Goal: Task Accomplishment & Management: Use online tool/utility

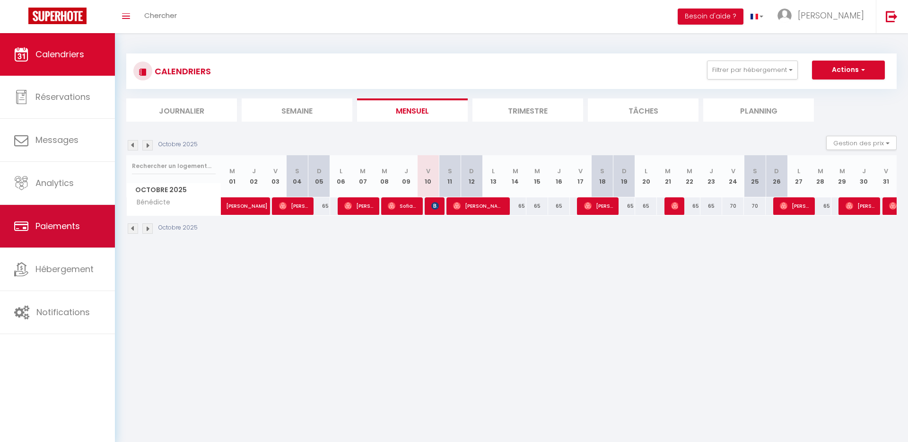
click at [95, 218] on link "Paiements" at bounding box center [57, 226] width 115 height 43
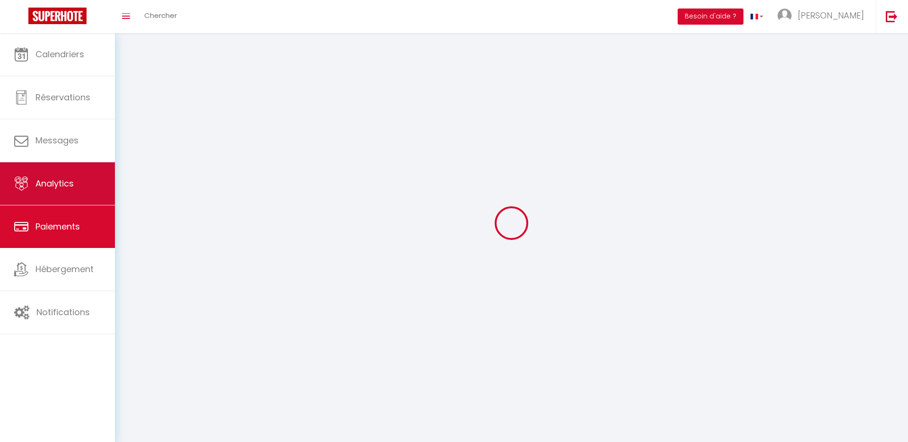
select select "2"
select select
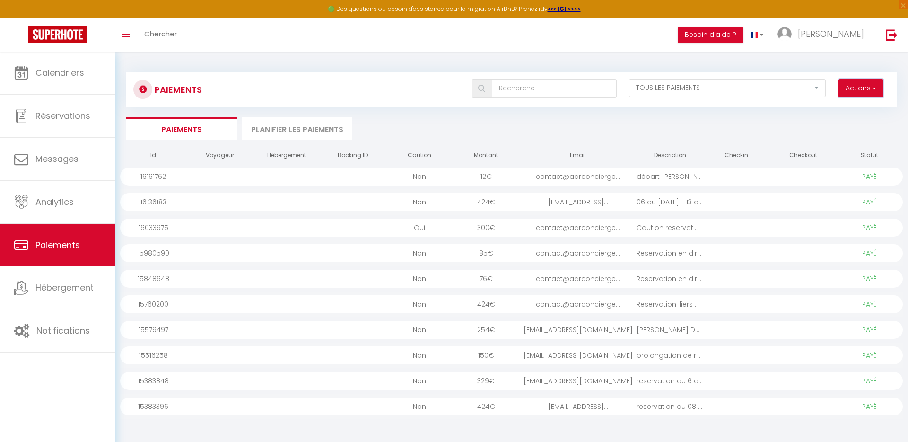
click at [863, 83] on button "Actions" at bounding box center [860, 88] width 45 height 19
click at [839, 124] on link "Créer nouveau lien caution" at bounding box center [825, 121] width 116 height 12
select select
select select "other"
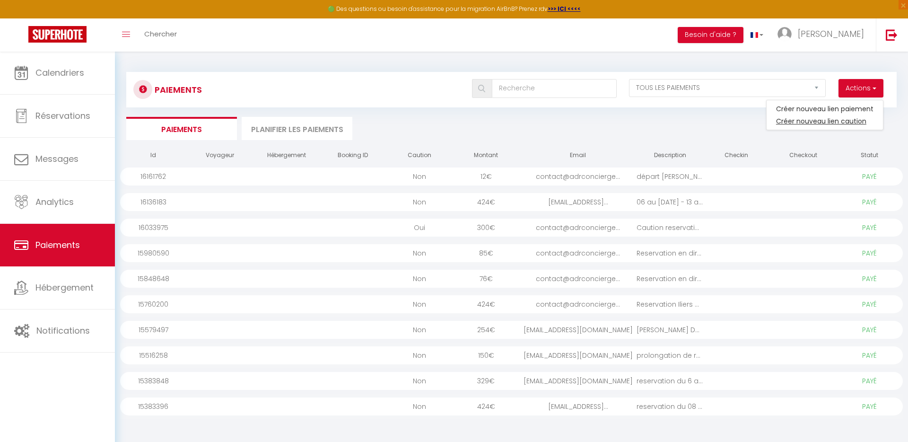
select select "13643"
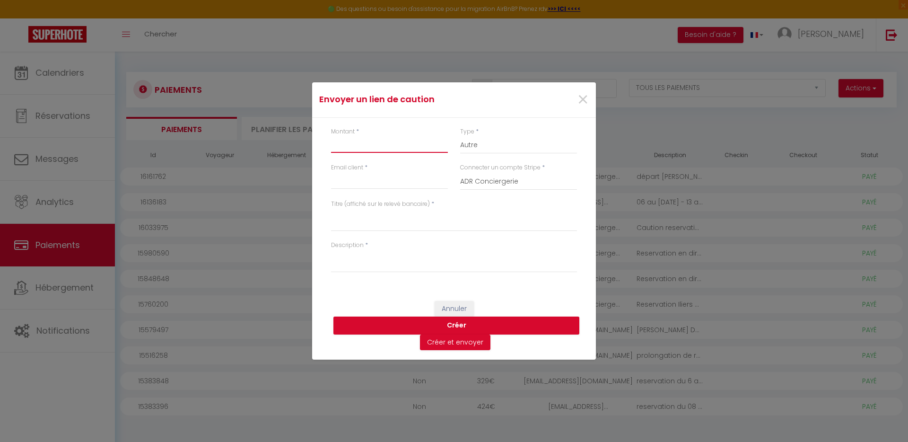
click at [390, 151] on input "Montant" at bounding box center [389, 144] width 117 height 17
type input "1500"
click at [405, 183] on input "Email client" at bounding box center [389, 180] width 117 height 17
type input "contact@adrconciergerie.fr"
click at [412, 220] on textarea "Titre (affiché sur le relevé bancaire)" at bounding box center [454, 220] width 246 height 23
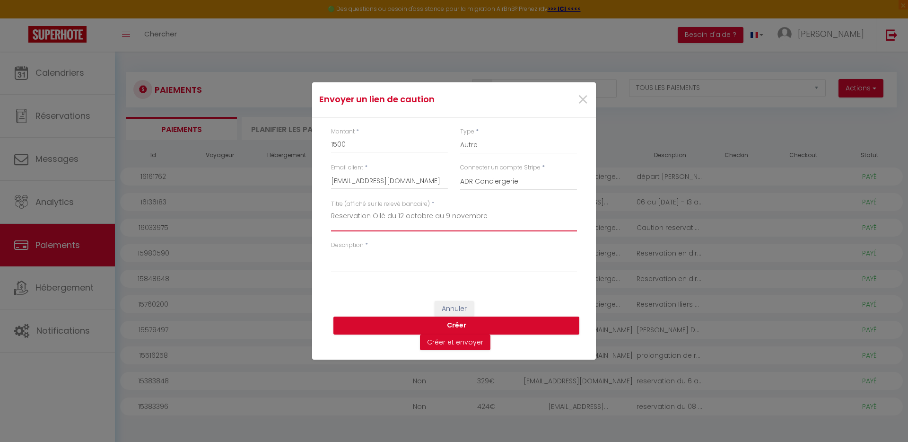
type textarea "Reservation Ollé du [DATE] au [DATE]"
click at [401, 270] on textarea "Description" at bounding box center [454, 261] width 246 height 23
paste textarea "Reservation Ollé du [DATE] au [DATE]"
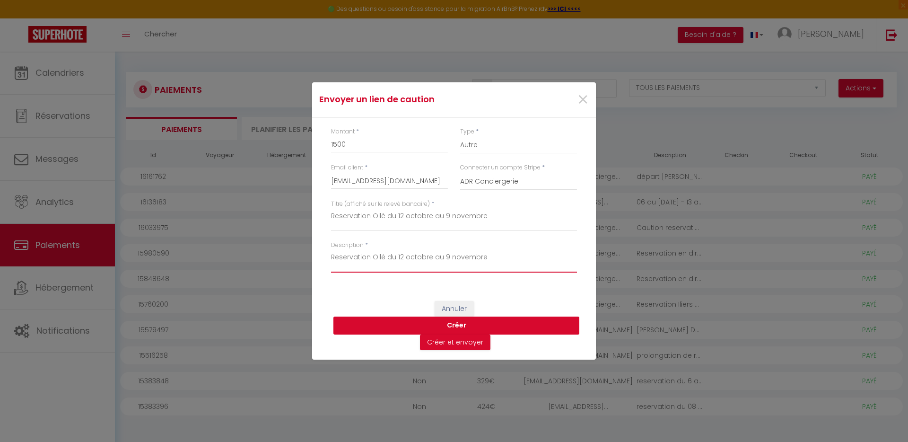
type textarea "Reservation Ollé du [DATE] au [DATE]"
click at [446, 322] on button "Créer" at bounding box center [456, 325] width 246 height 18
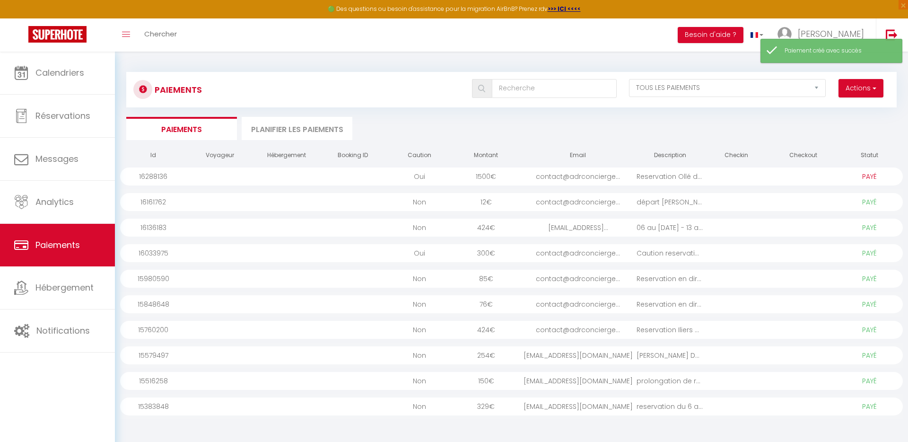
click at [862, 176] on select "PAYÉ EN ATTENTE" at bounding box center [869, 176] width 47 height 10
click at [772, 175] on div at bounding box center [803, 176] width 67 height 18
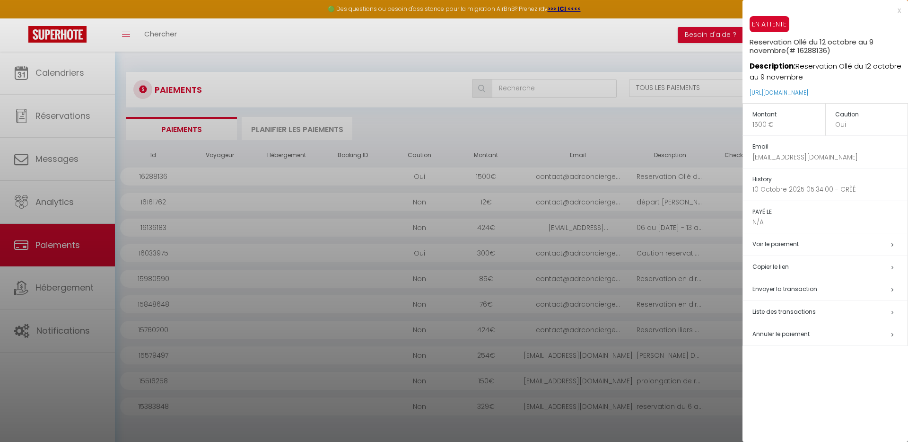
click at [825, 265] on h5 "Copier le lien" at bounding box center [829, 267] width 155 height 11
click at [900, 11] on div "x" at bounding box center [821, 10] width 158 height 11
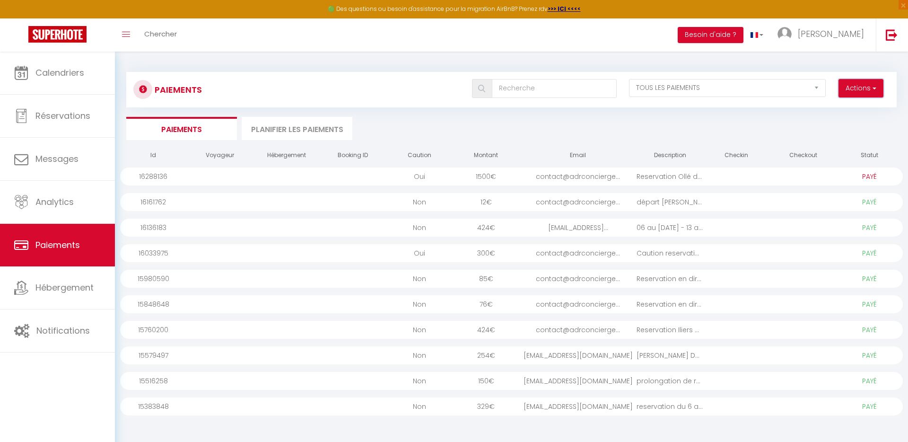
click at [878, 92] on button "Actions" at bounding box center [860, 88] width 45 height 19
click at [864, 108] on link "Créer nouveau lien paiement" at bounding box center [825, 109] width 116 height 12
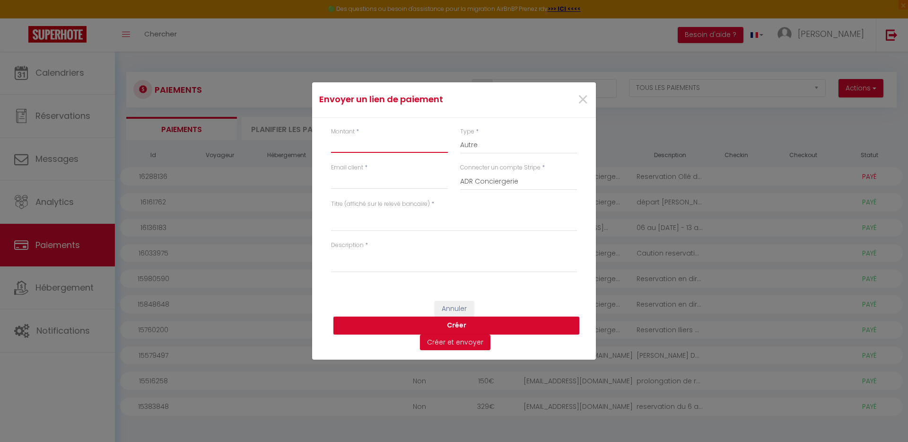
click at [377, 148] on input "Montant" at bounding box center [389, 144] width 117 height 17
type input "3000"
click at [394, 183] on input "Email client" at bounding box center [389, 180] width 117 height 17
type input "contact@adrconciergerie.fr"
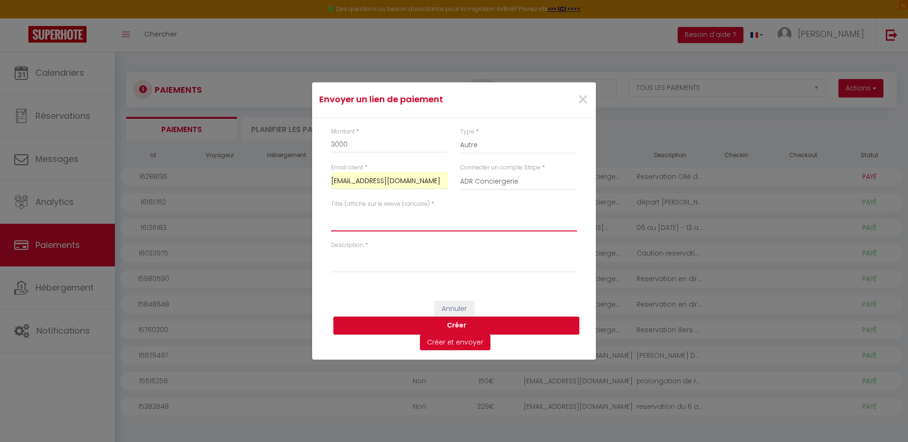
click at [401, 216] on textarea "Titre (affiché sur le relevé bancaire)" at bounding box center [454, 220] width 246 height 23
type textarea "Reservation Ollé du [DATE] au [DATE]"
click at [424, 274] on div "Description *" at bounding box center [454, 261] width 258 height 41
click at [430, 267] on textarea "Description" at bounding box center [454, 261] width 246 height 23
paste textarea "Reservation Ollé du [DATE] au [DATE]"
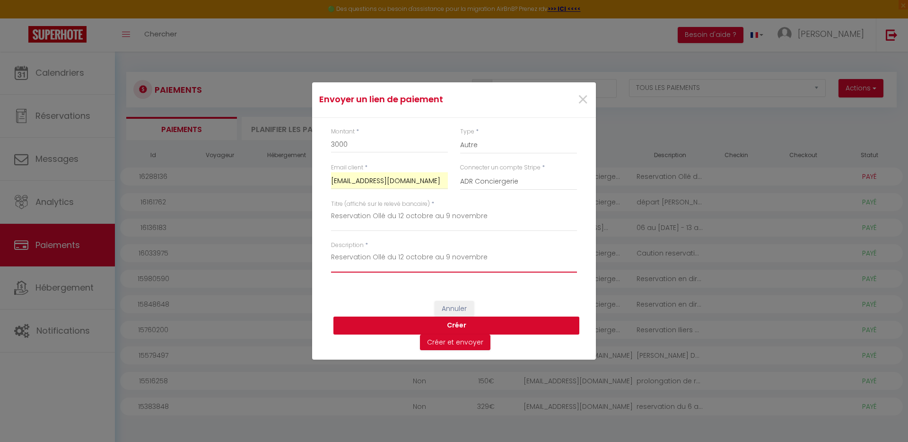
type textarea "Reservation Ollé du [DATE] au [DATE]"
click at [433, 323] on button "Créer" at bounding box center [456, 325] width 246 height 18
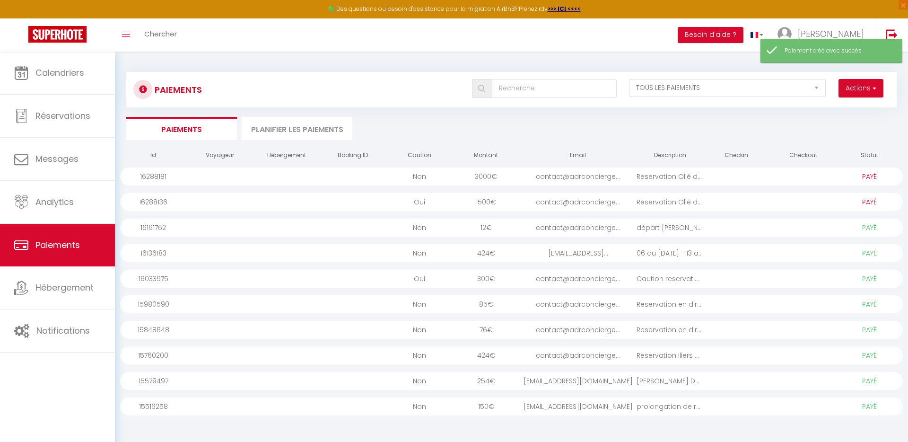
click at [593, 173] on div "contact@adrconcierge..." at bounding box center [577, 176] width 117 height 18
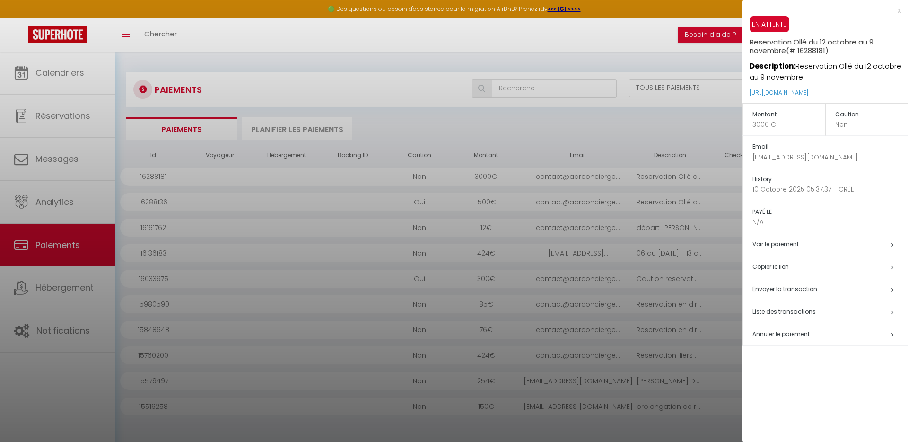
click at [775, 285] on span "Envoyer la transaction" at bounding box center [784, 289] width 65 height 8
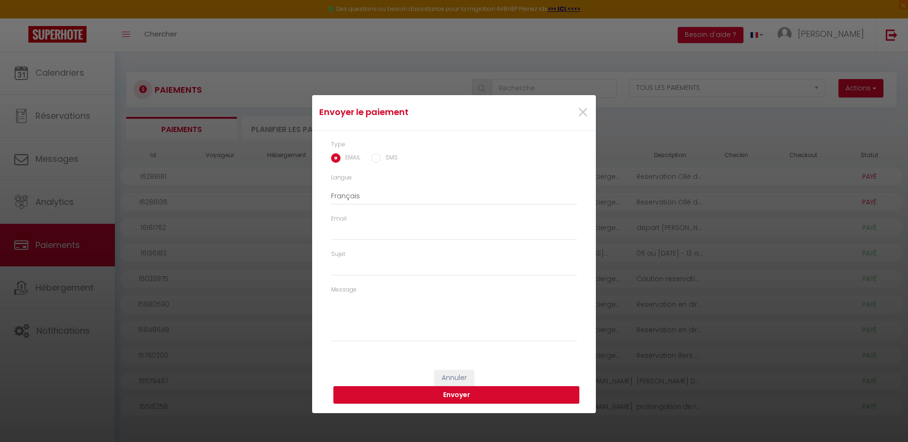
type input "contact@adrconciergerie.fr"
type input "Reservation Ollé du 12 octobre au 9 novembre - Reservation Ollé du 12 octobre a…"
type textarea "Bonjour, Nous vous invitons à cliquer sur le lien ci-dessous pour effectuer le …"
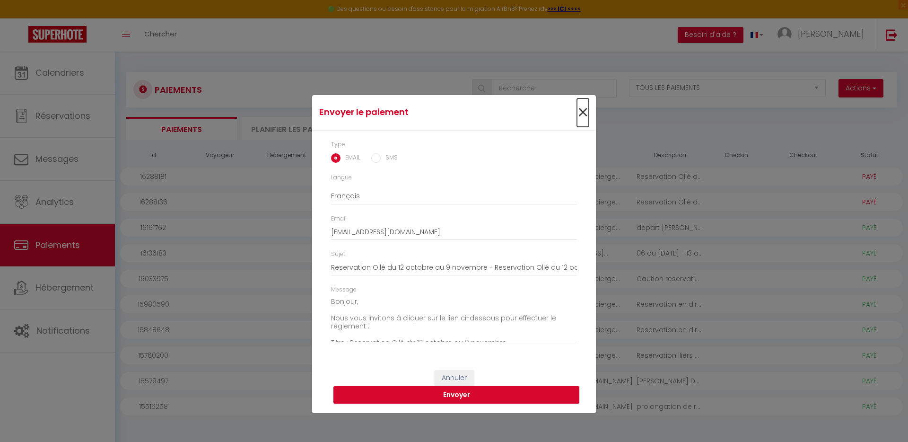
click at [582, 112] on span "×" at bounding box center [583, 112] width 12 height 28
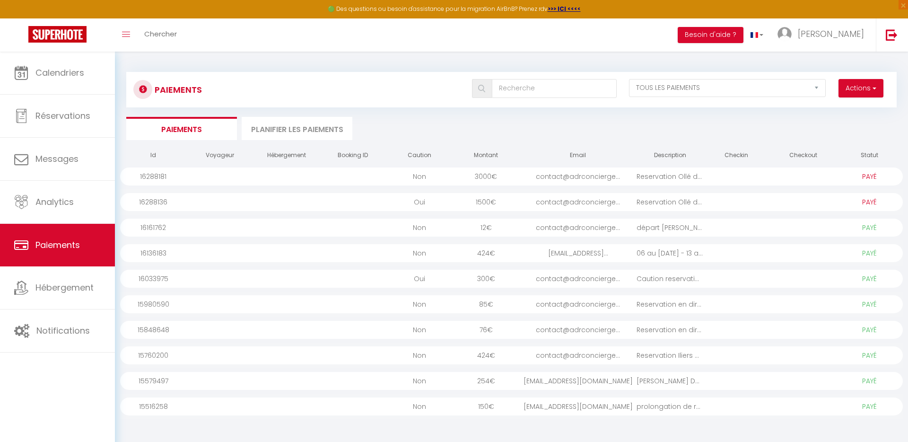
click at [806, 177] on div at bounding box center [803, 176] width 67 height 18
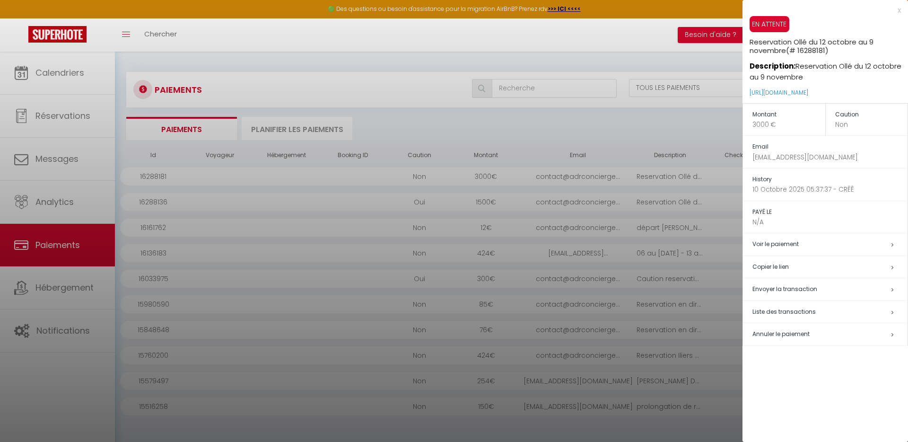
click at [29, 71] on div at bounding box center [454, 221] width 908 height 442
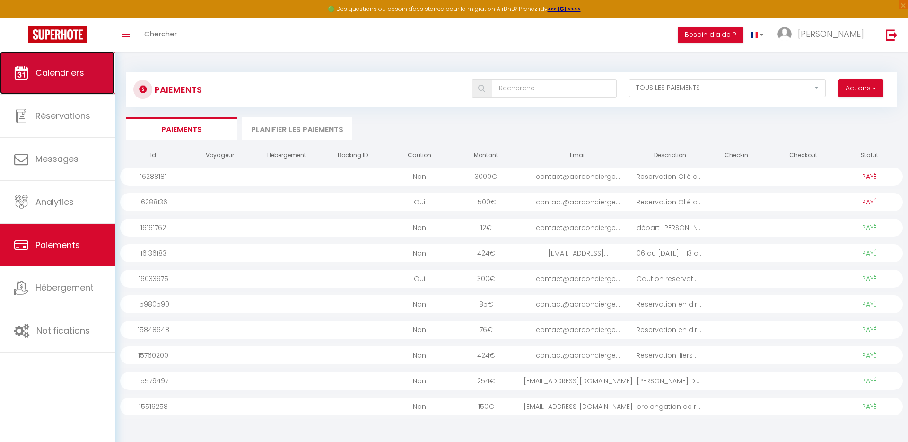
click at [49, 73] on span "Calendriers" at bounding box center [59, 73] width 49 height 12
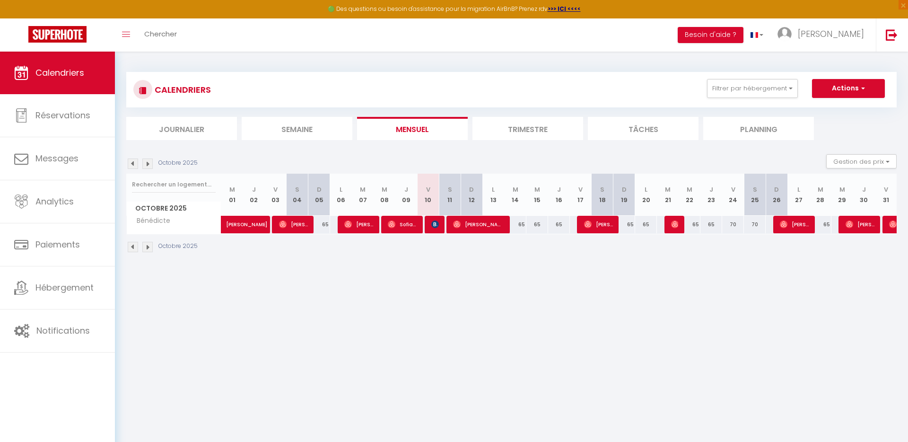
click at [747, 99] on div "CALENDRIERS Filtrer par hébergement Tous Lubin Valentin Vanessa T3 rue Jean Lai…" at bounding box center [511, 89] width 756 height 21
click at [752, 87] on button "Filtrer par hébergement" at bounding box center [752, 88] width 91 height 19
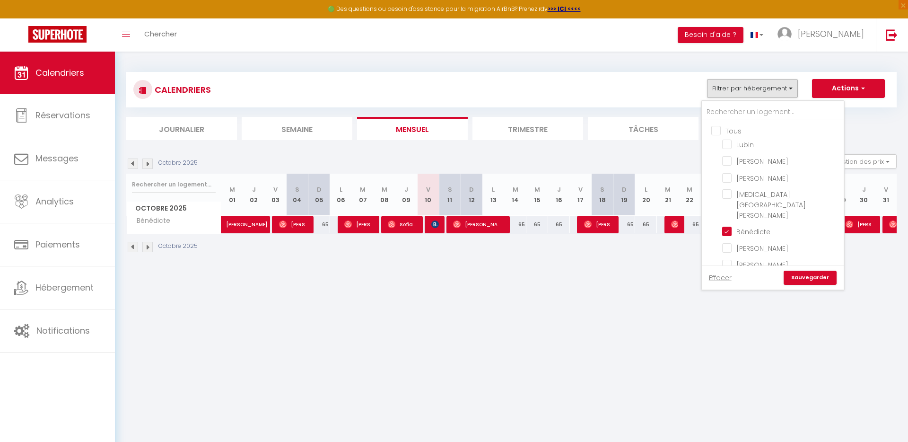
click at [718, 130] on input "Tous" at bounding box center [782, 129] width 142 height 9
checkbox input "true"
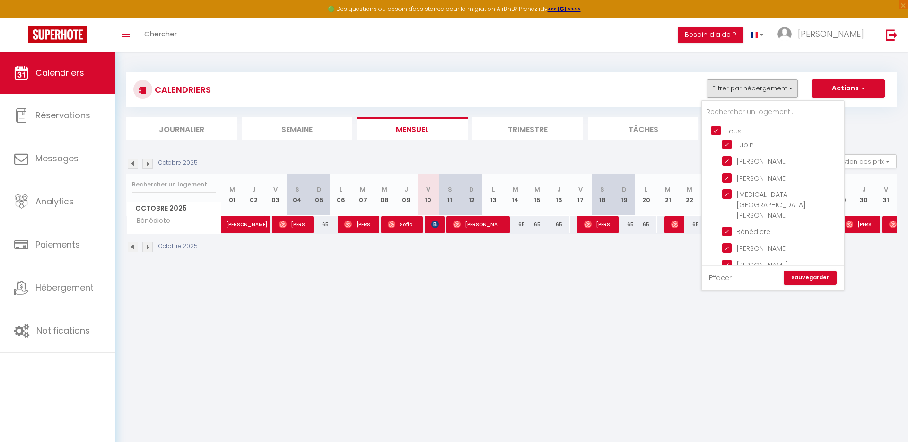
checkbox input "true"
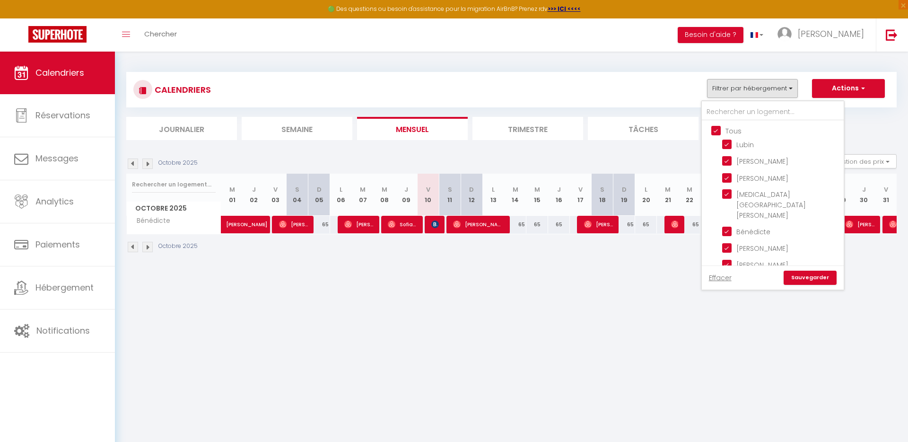
checkbox input "true"
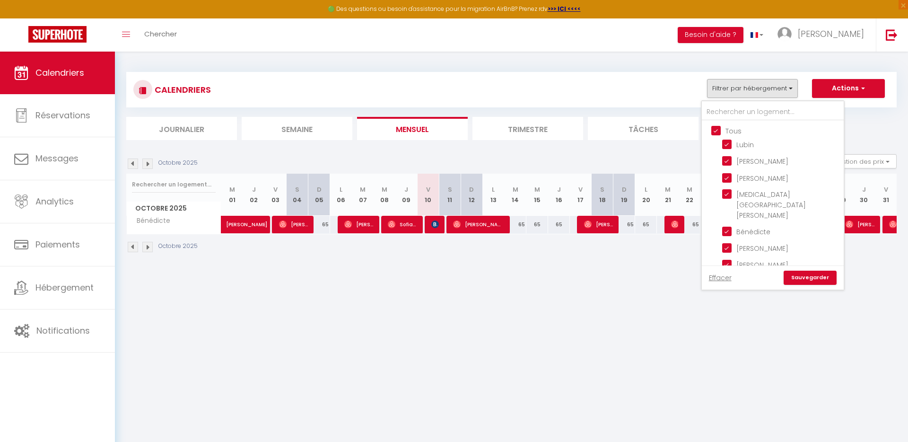
checkbox input "true"
click at [721, 125] on input "Tous" at bounding box center [782, 129] width 142 height 9
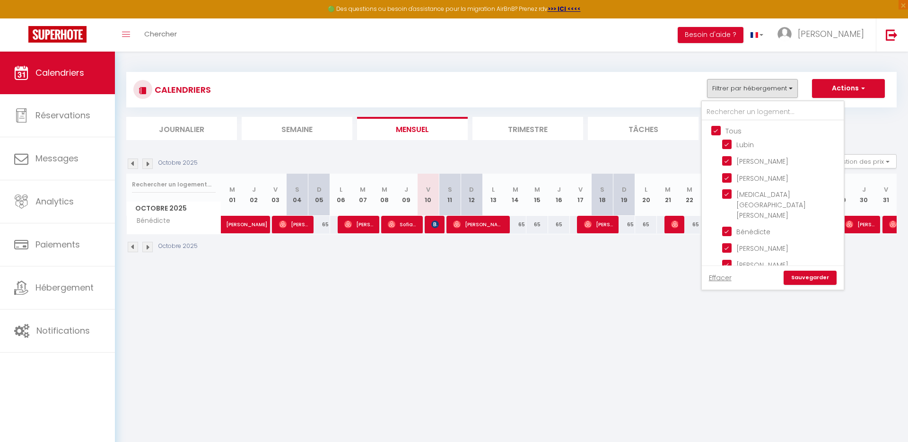
checkbox input "false"
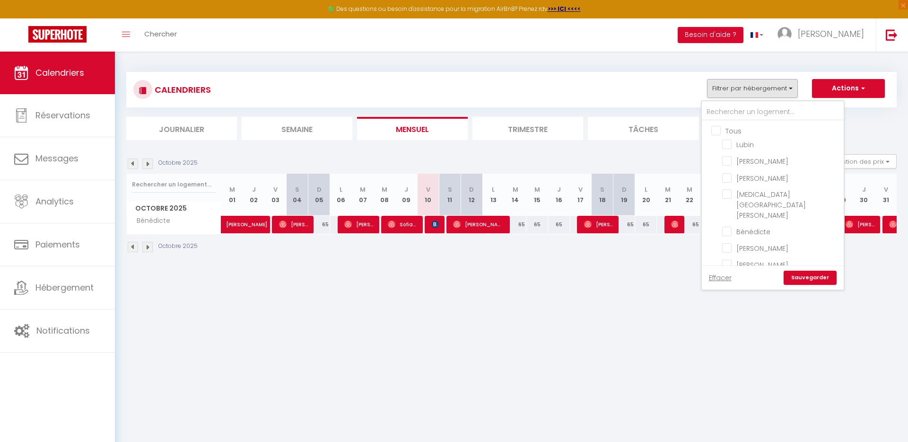
checkbox input "false"
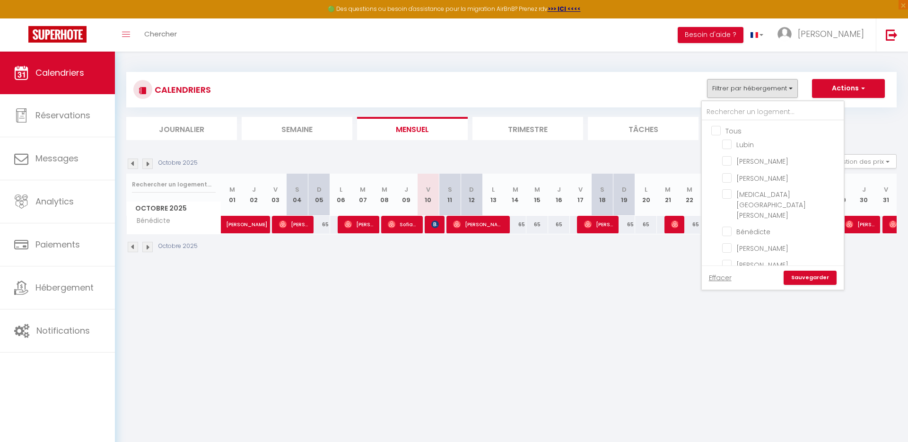
checkbox input "false"
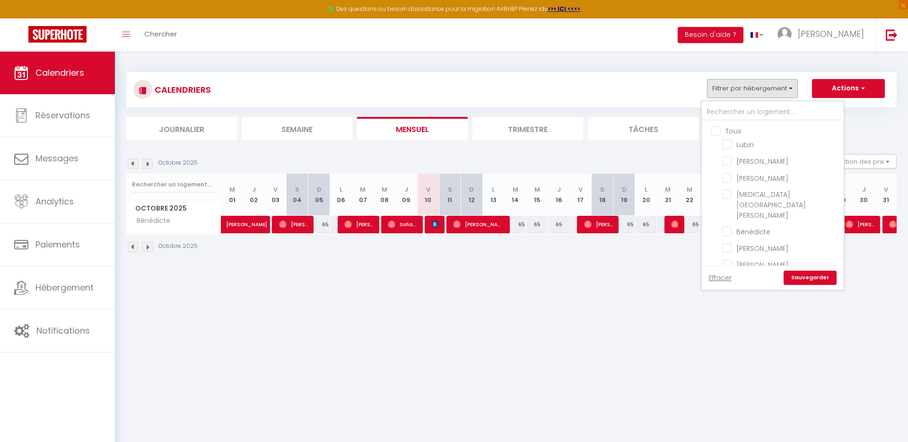
checkbox input "false"
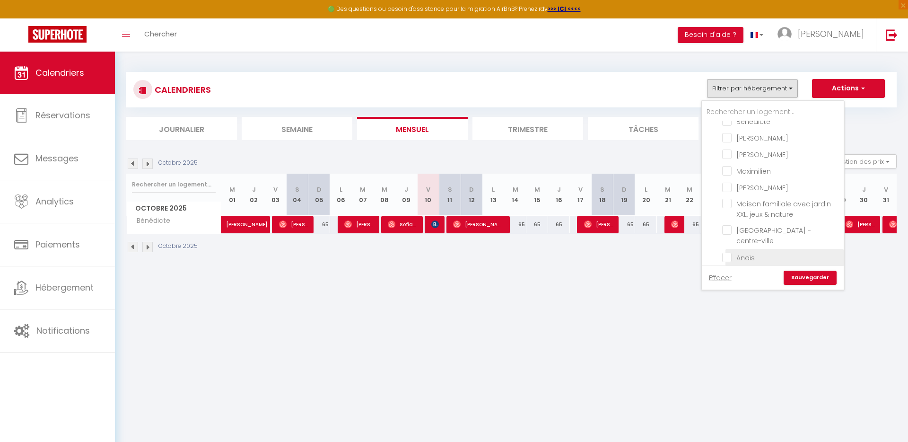
click at [769, 252] on input "Anaïs" at bounding box center [781, 256] width 118 height 9
checkbox input "true"
click at [822, 277] on link "Sauvegarder" at bounding box center [810, 277] width 53 height 14
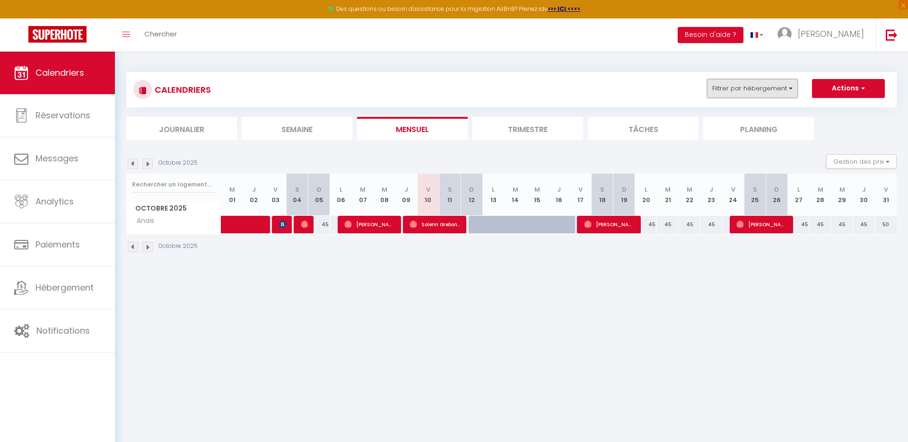
click at [778, 87] on button "Filtrer par hébergement" at bounding box center [752, 88] width 91 height 19
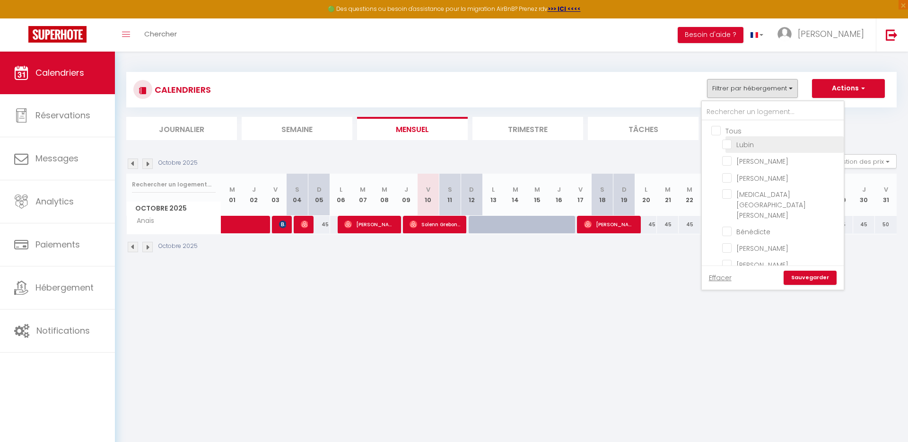
click at [735, 147] on input "Lubin" at bounding box center [781, 143] width 118 height 9
checkbox input "true"
click at [802, 276] on link "Sauvegarder" at bounding box center [810, 277] width 53 height 14
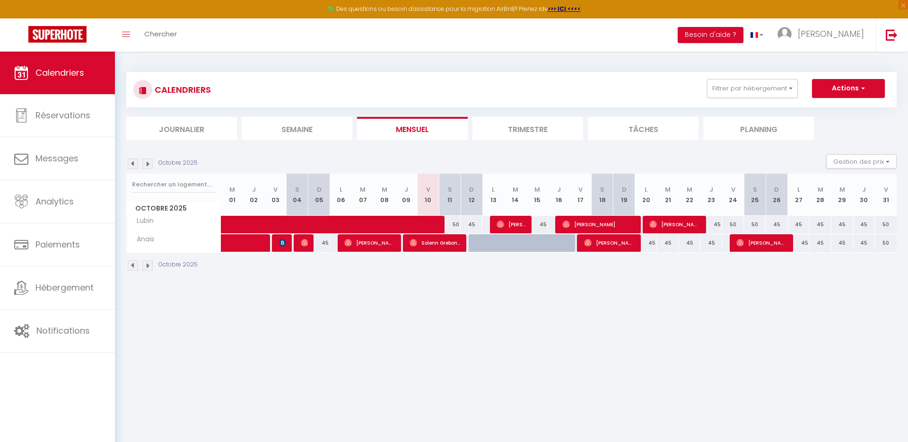
click at [135, 166] on img at bounding box center [133, 163] width 10 height 10
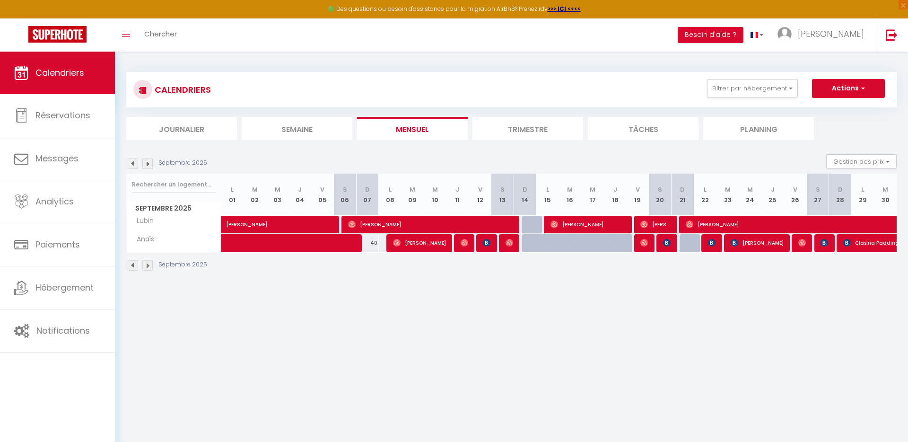
click at [151, 163] on img at bounding box center [147, 163] width 10 height 10
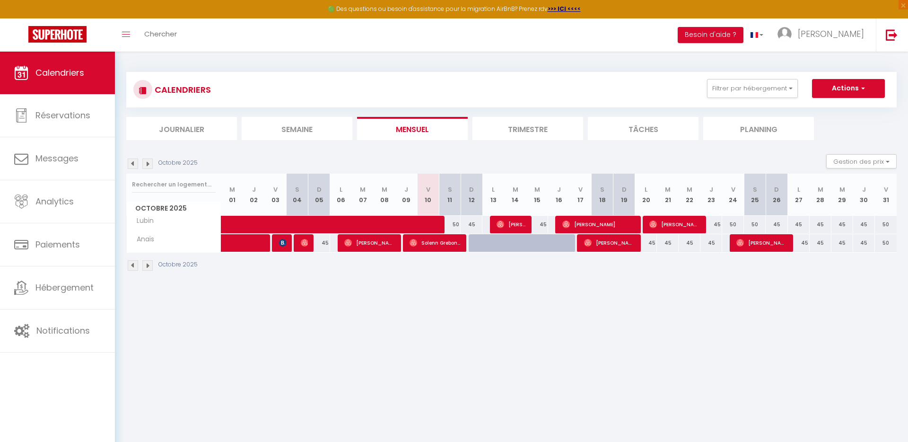
click at [130, 160] on img at bounding box center [133, 163] width 10 height 10
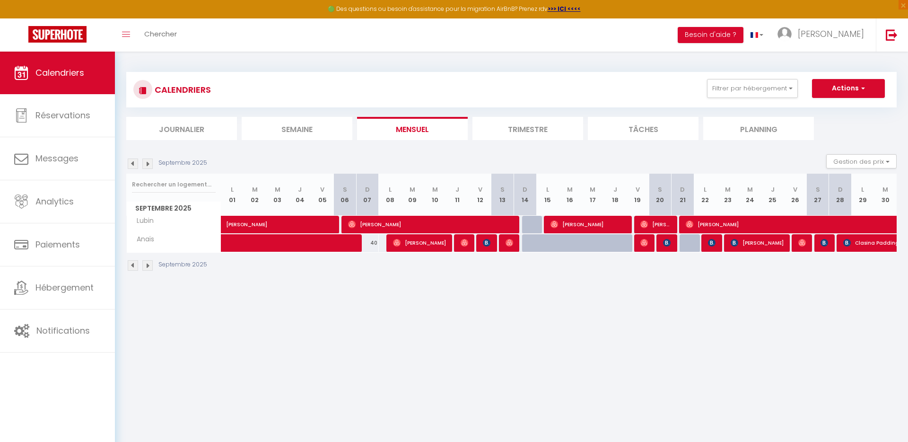
click at [130, 160] on img at bounding box center [133, 163] width 10 height 10
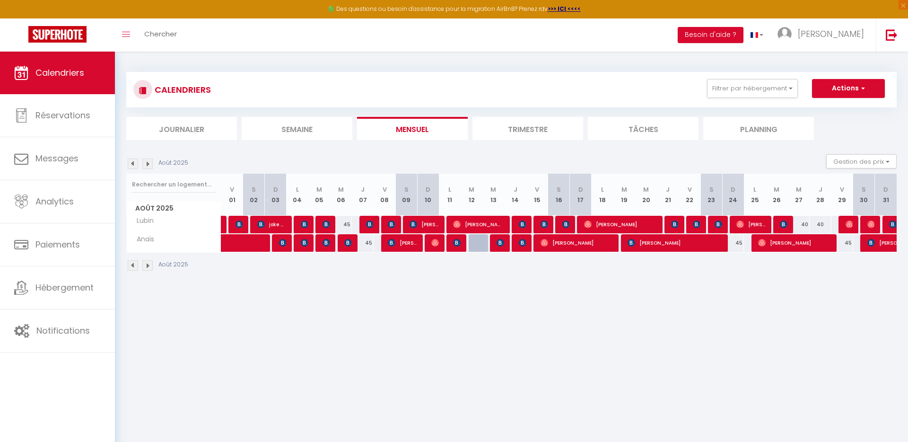
click at [130, 159] on img at bounding box center [133, 163] width 10 height 10
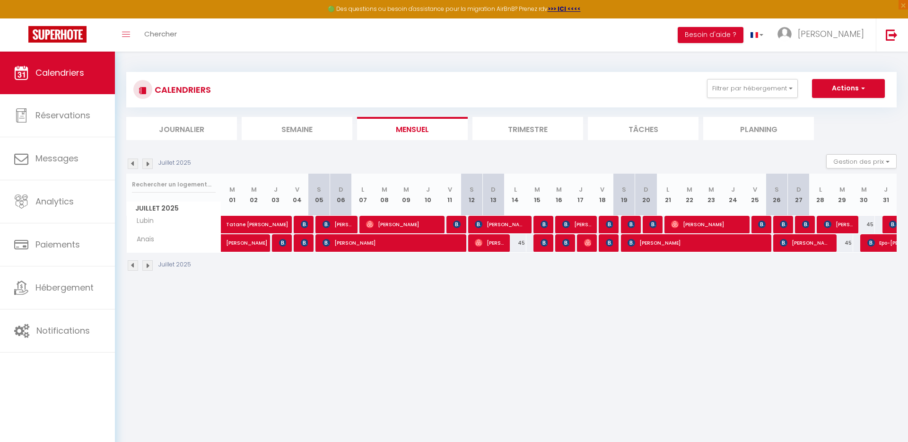
click at [135, 163] on img at bounding box center [133, 163] width 10 height 10
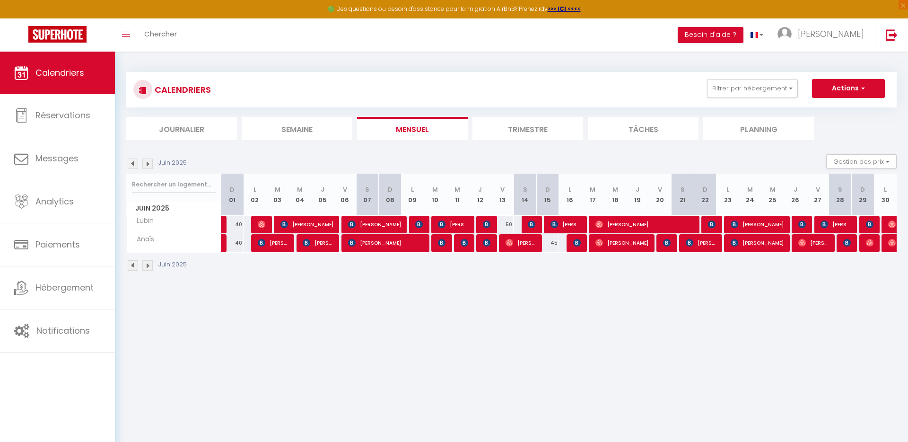
click at [135, 163] on img at bounding box center [133, 163] width 10 height 10
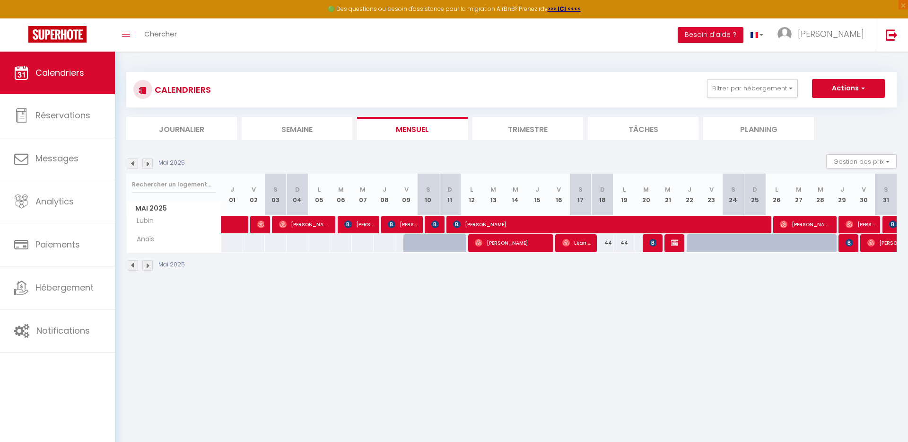
click at [135, 163] on img at bounding box center [133, 163] width 10 height 10
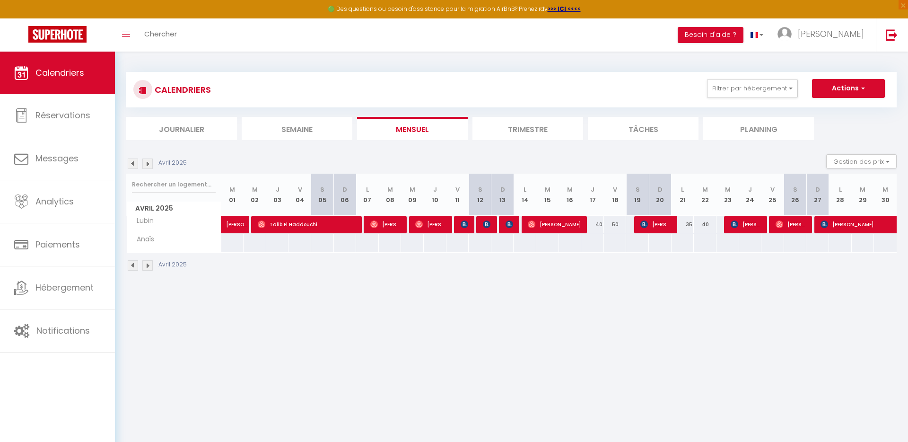
click at [135, 163] on img at bounding box center [133, 163] width 10 height 10
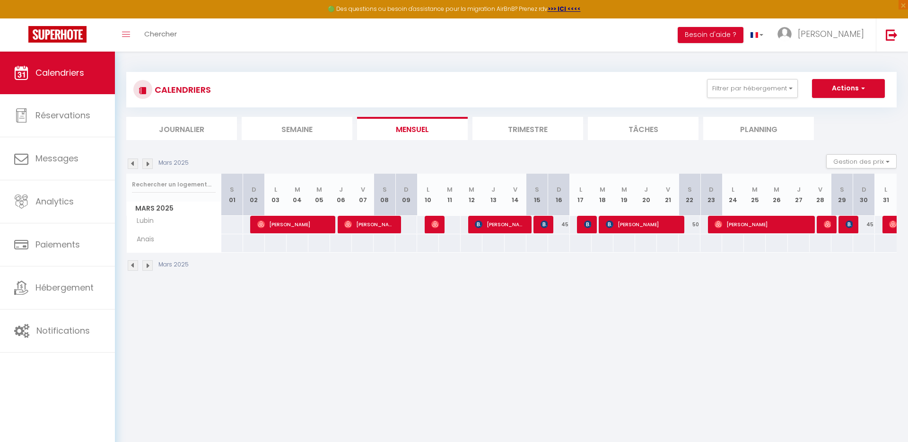
click at [135, 163] on img at bounding box center [133, 163] width 10 height 10
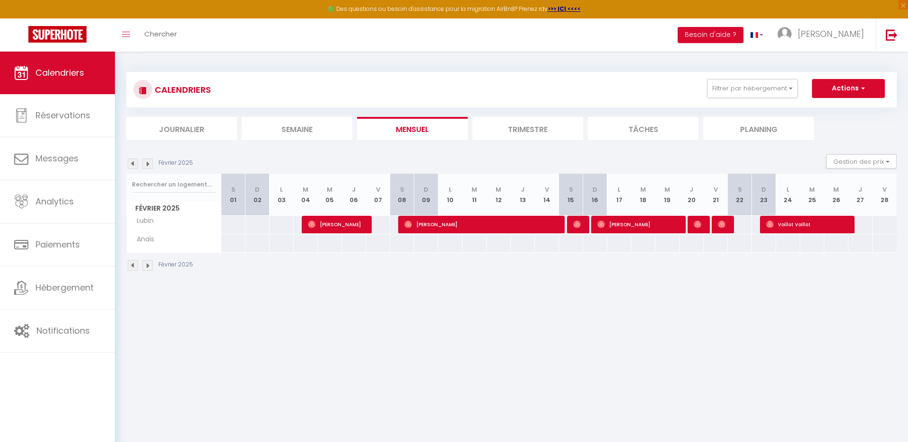
click at [135, 163] on img at bounding box center [133, 163] width 10 height 10
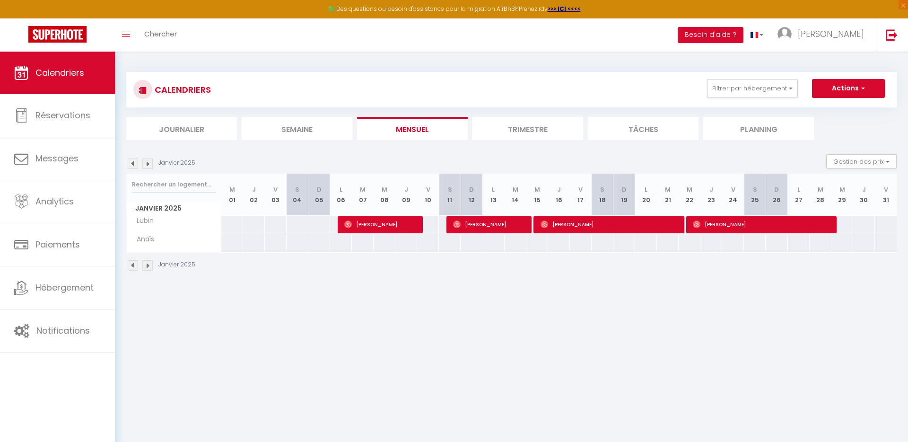
click at [131, 165] on img at bounding box center [133, 163] width 10 height 10
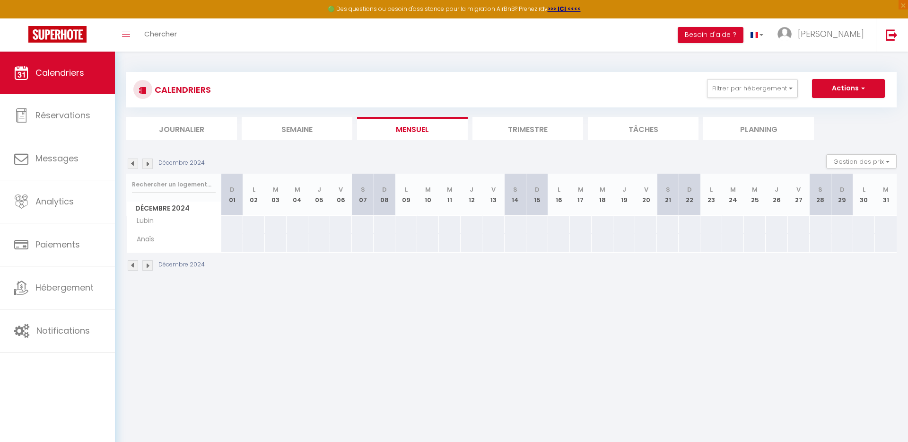
click at [150, 163] on img at bounding box center [147, 163] width 10 height 10
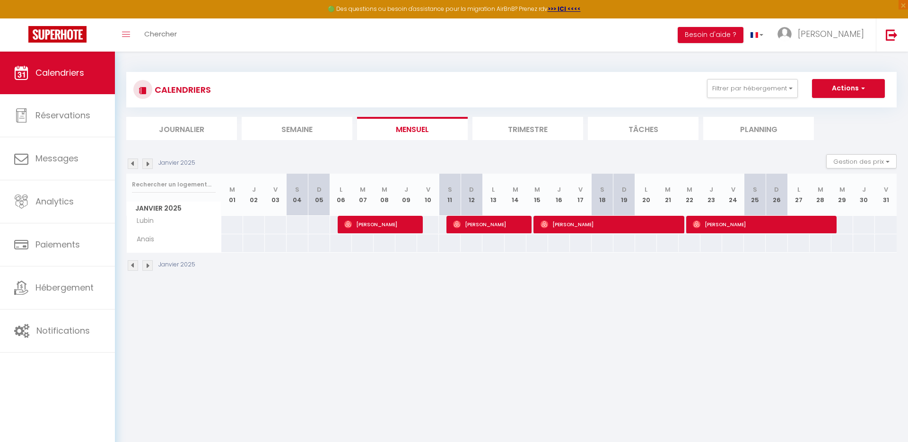
click at [150, 163] on img at bounding box center [147, 163] width 10 height 10
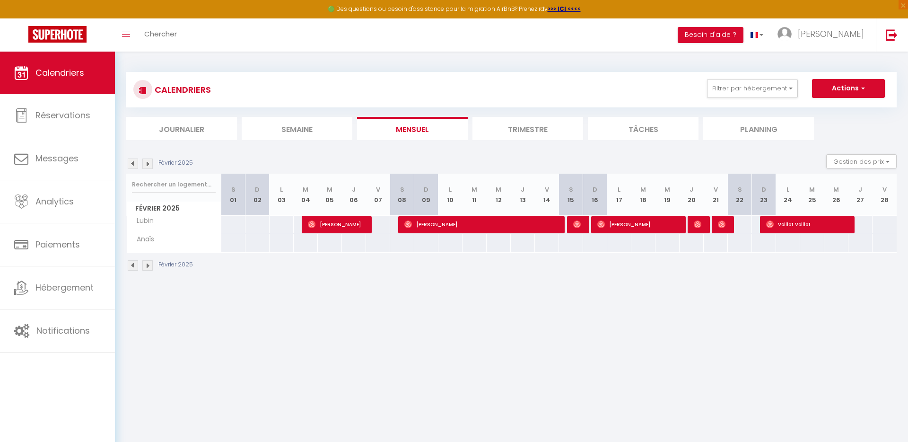
click at [150, 163] on img at bounding box center [147, 163] width 10 height 10
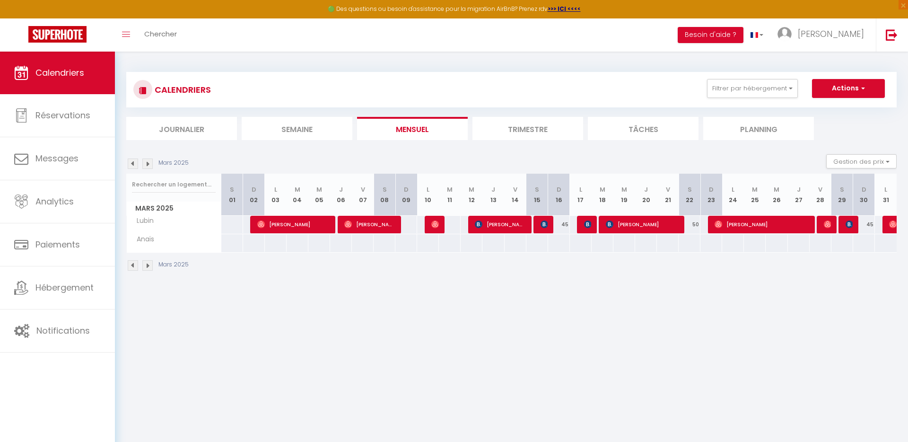
click at [150, 163] on img at bounding box center [147, 163] width 10 height 10
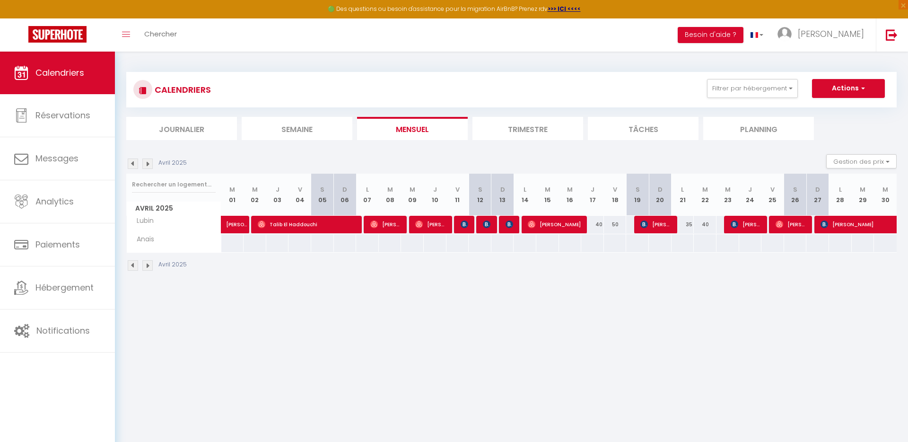
click at [150, 163] on img at bounding box center [147, 163] width 10 height 10
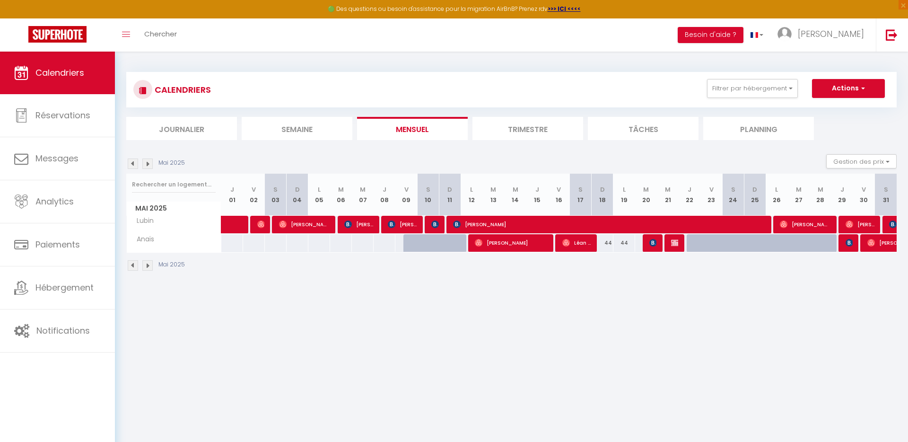
click at [150, 163] on img at bounding box center [147, 163] width 10 height 10
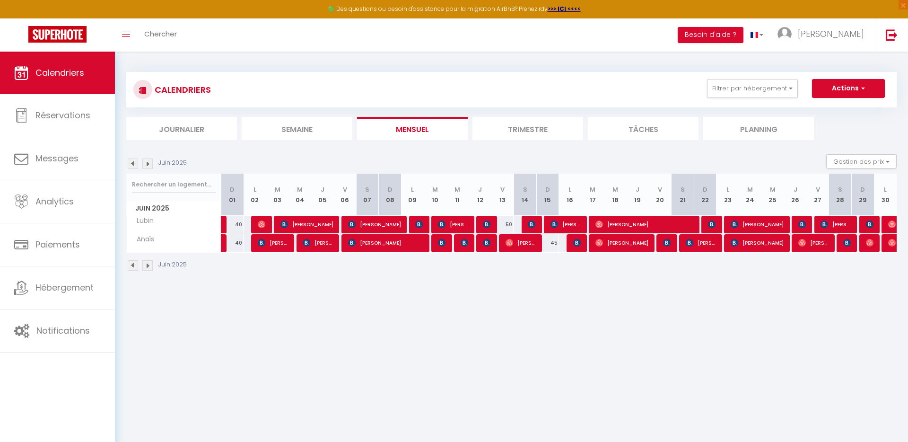
click at [150, 163] on img at bounding box center [147, 163] width 10 height 10
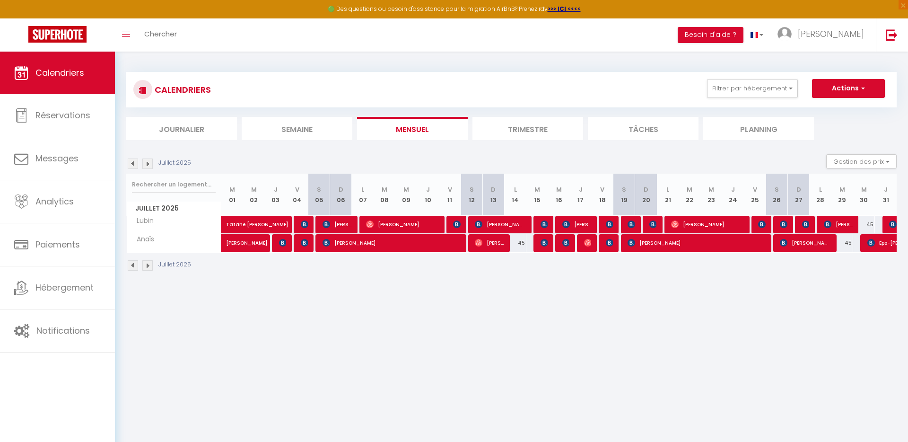
click at [150, 163] on img at bounding box center [147, 163] width 10 height 10
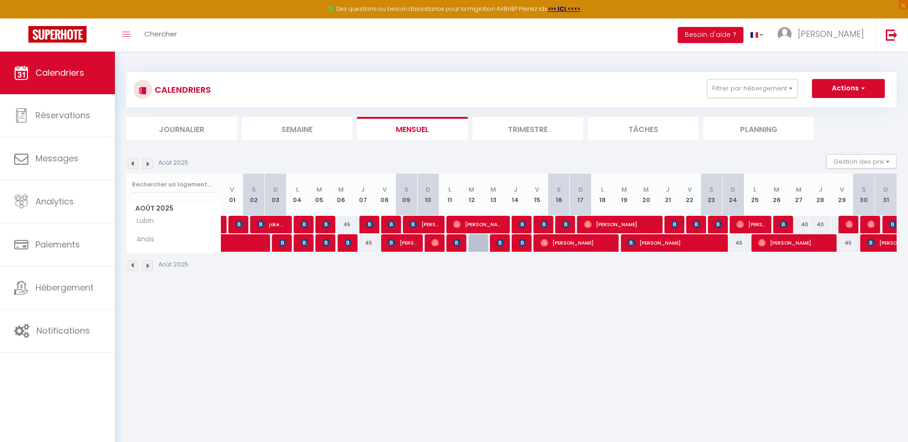
click at [150, 163] on img at bounding box center [147, 163] width 10 height 10
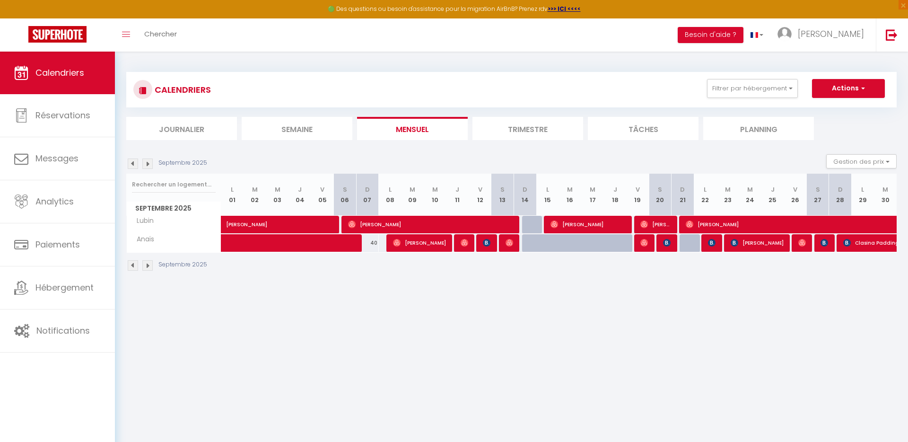
click at [150, 163] on img at bounding box center [147, 163] width 10 height 10
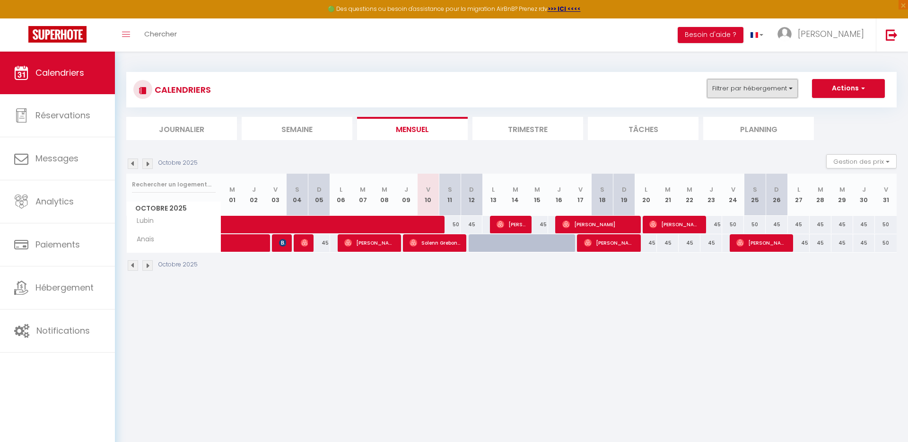
click at [790, 88] on button "Filtrer par hébergement" at bounding box center [752, 88] width 91 height 19
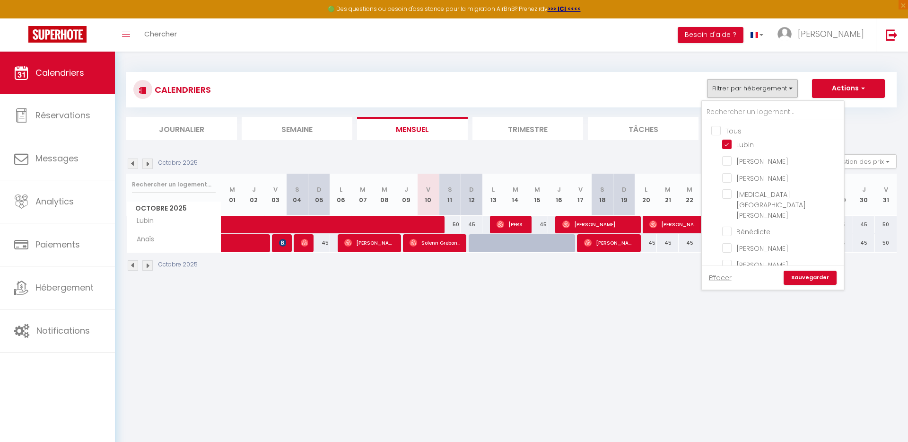
click at [715, 131] on input "Tous" at bounding box center [782, 129] width 142 height 9
checkbox input "true"
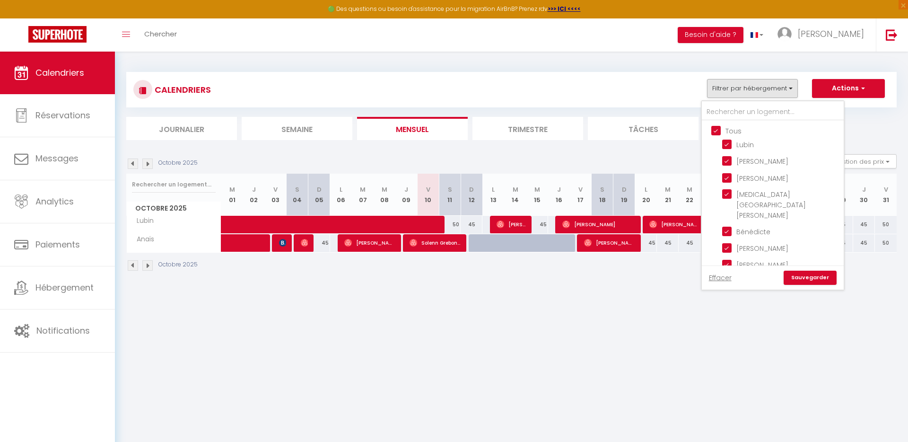
checkbox input "true"
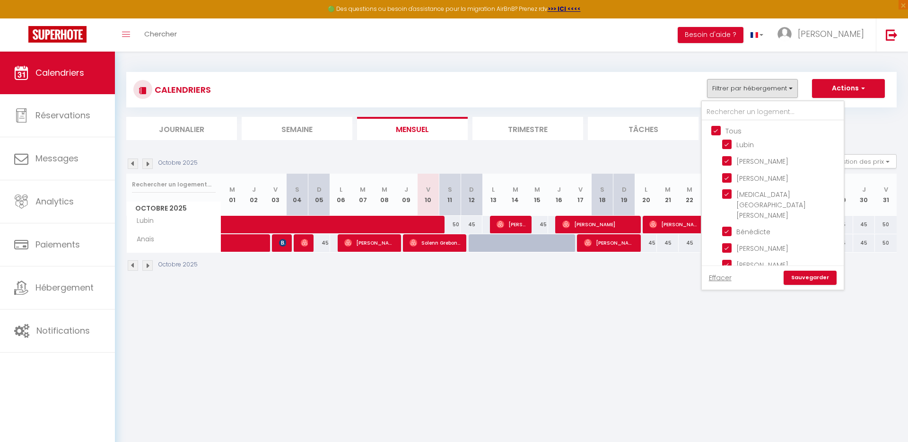
checkbox input "true"
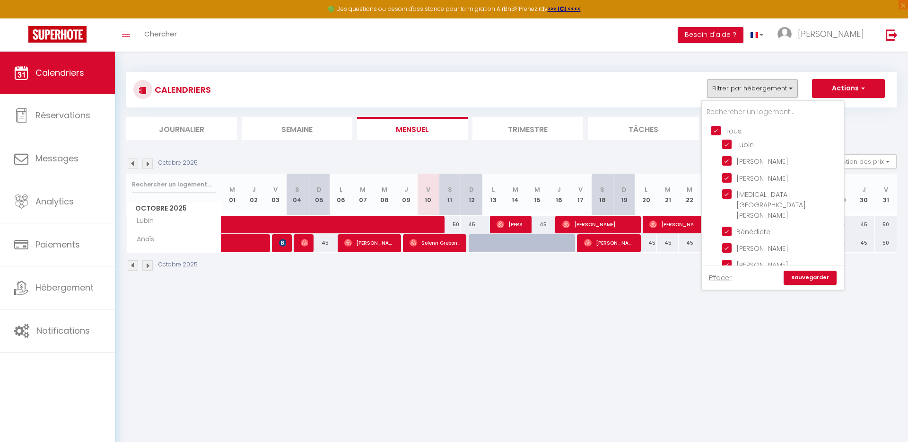
checkbox input "true"
click at [715, 131] on input "Tous" at bounding box center [782, 129] width 142 height 9
checkbox input "false"
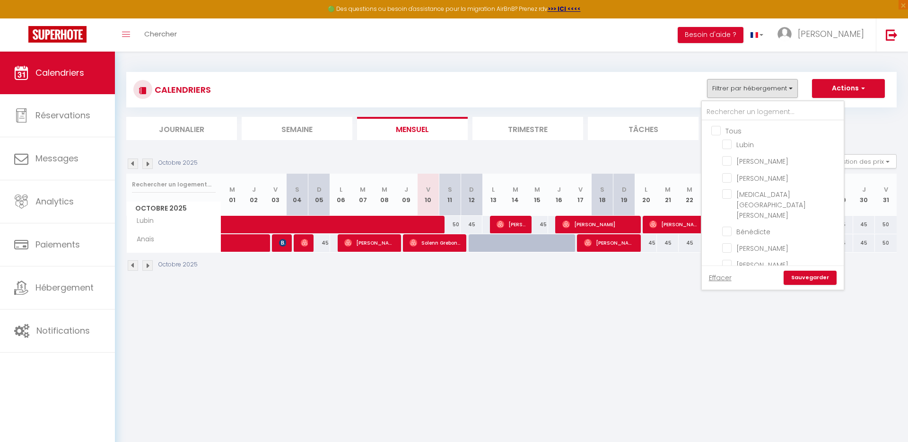
checkbox input "false"
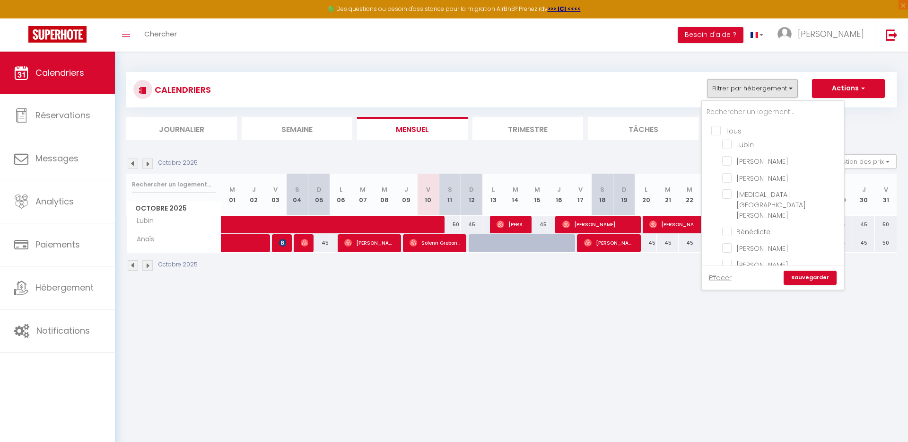
checkbox input "false"
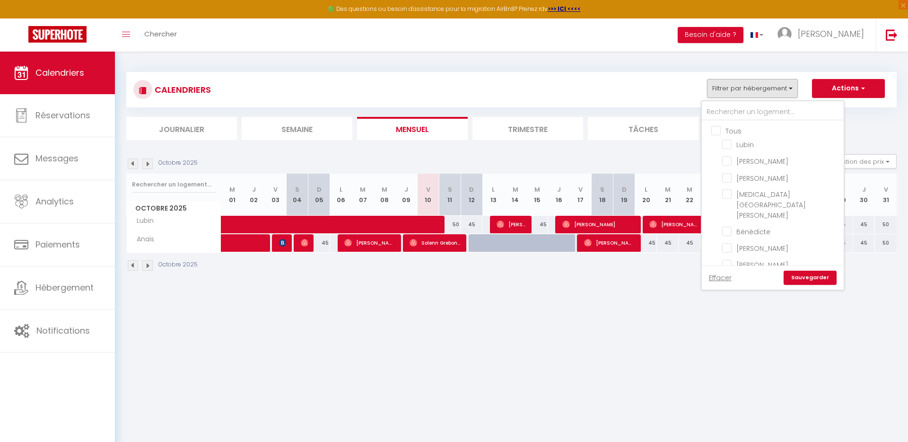
checkbox input "false"
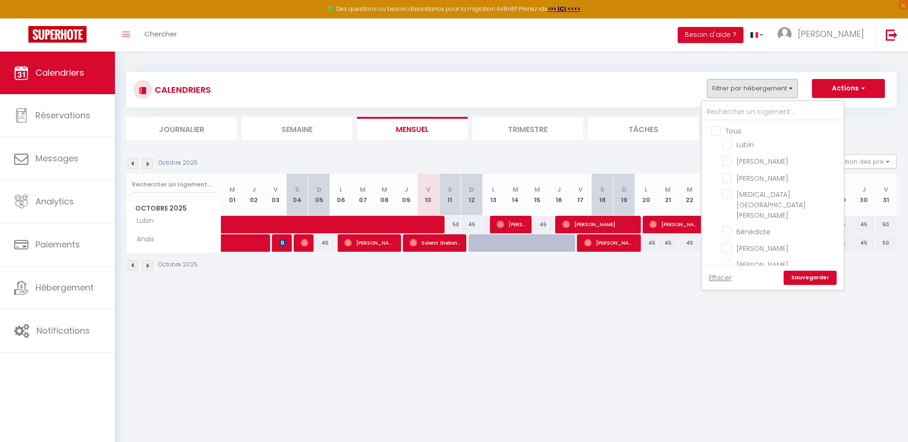
checkbox input "false"
click at [745, 260] on input "Maximilien" at bounding box center [781, 264] width 118 height 9
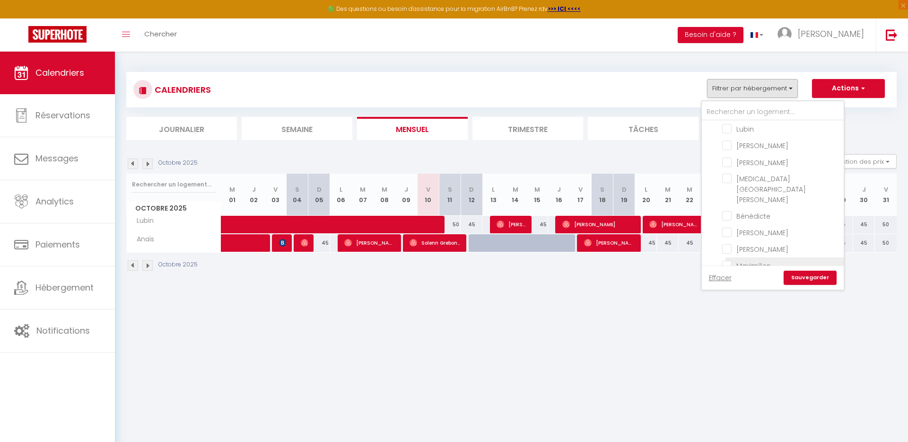
checkbox input "true"
click at [802, 281] on link "Sauvegarder" at bounding box center [810, 277] width 53 height 14
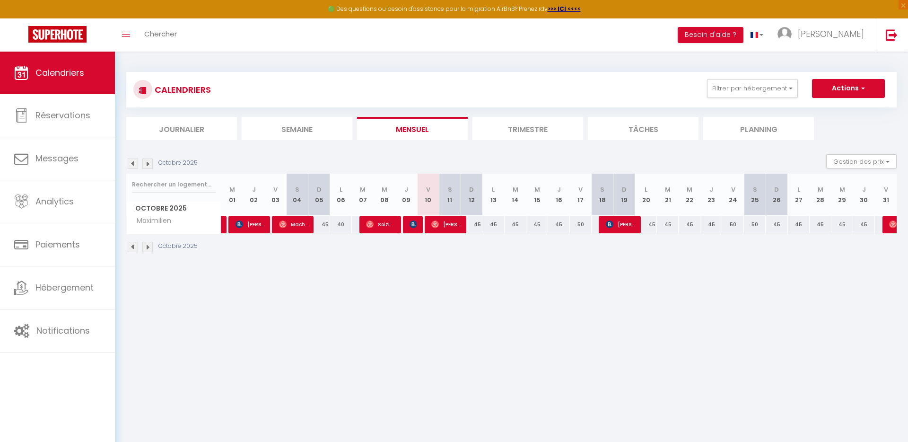
click at [137, 160] on img at bounding box center [133, 163] width 10 height 10
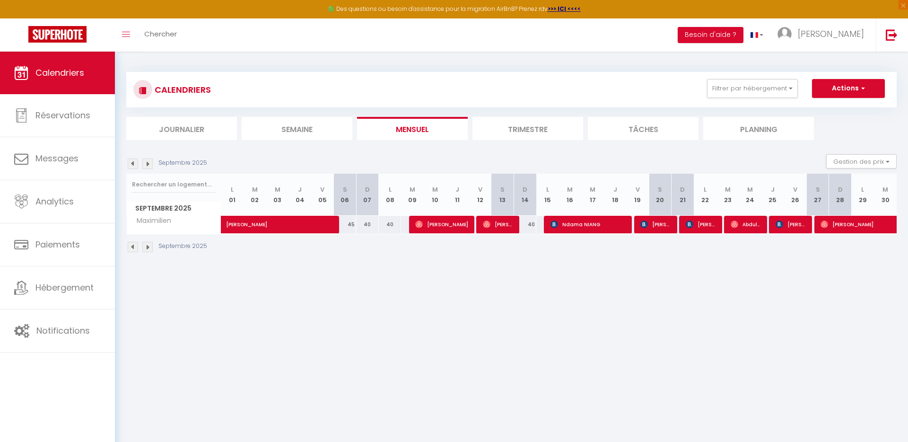
click at [135, 162] on img at bounding box center [133, 163] width 10 height 10
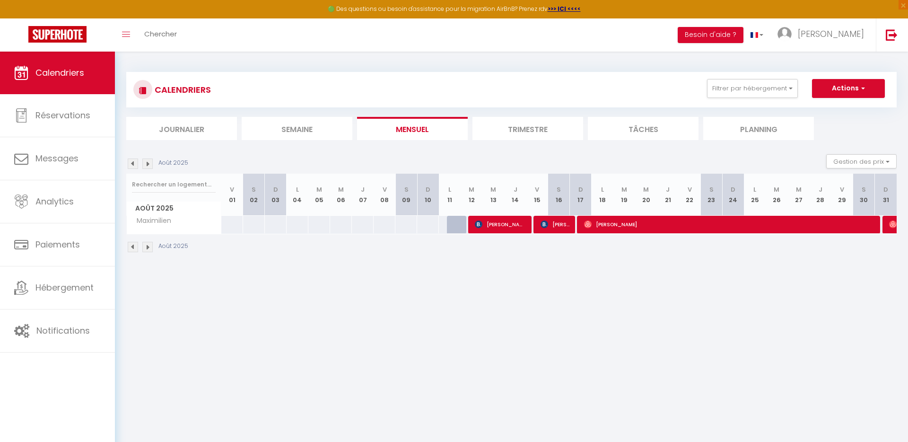
click at [147, 165] on img at bounding box center [147, 163] width 10 height 10
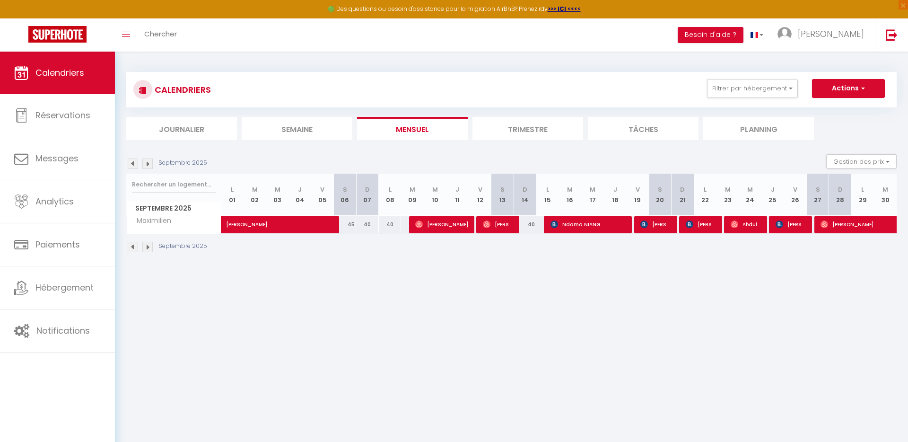
click at [147, 165] on img at bounding box center [147, 163] width 10 height 10
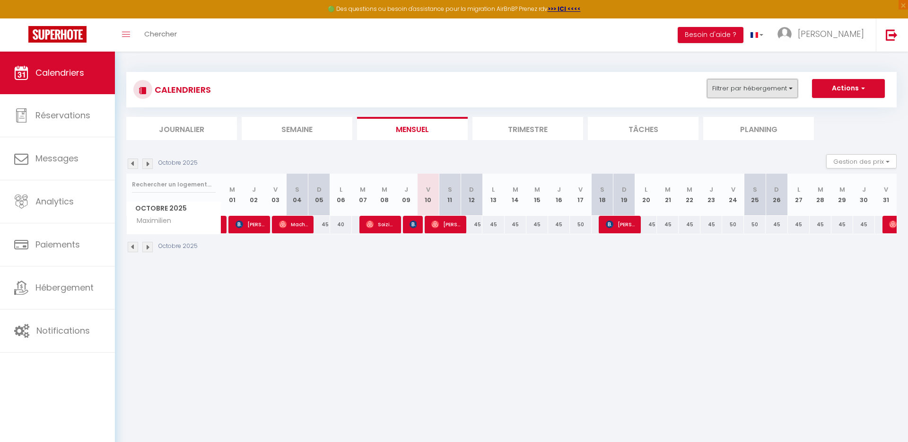
click at [791, 90] on button "Filtrer par hébergement" at bounding box center [752, 88] width 91 height 19
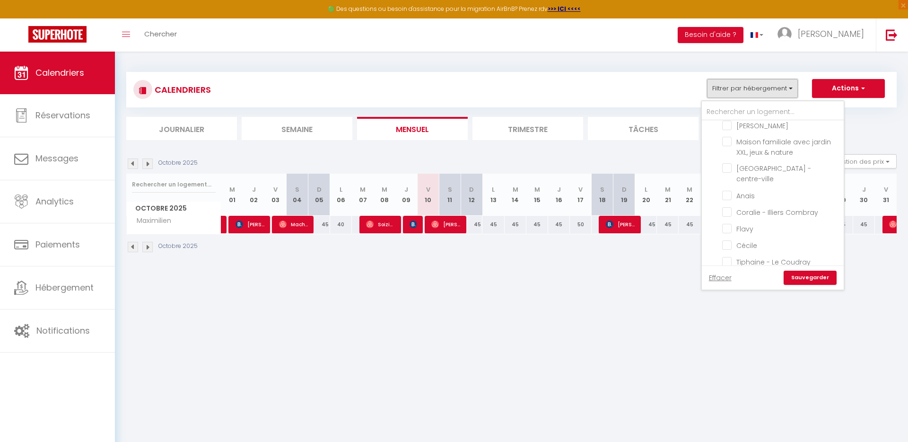
scroll to position [185, 0]
click at [742, 277] on input "Alexia" at bounding box center [781, 281] width 118 height 9
checkbox input "true"
click at [823, 274] on link "Sauvegarder" at bounding box center [810, 277] width 53 height 14
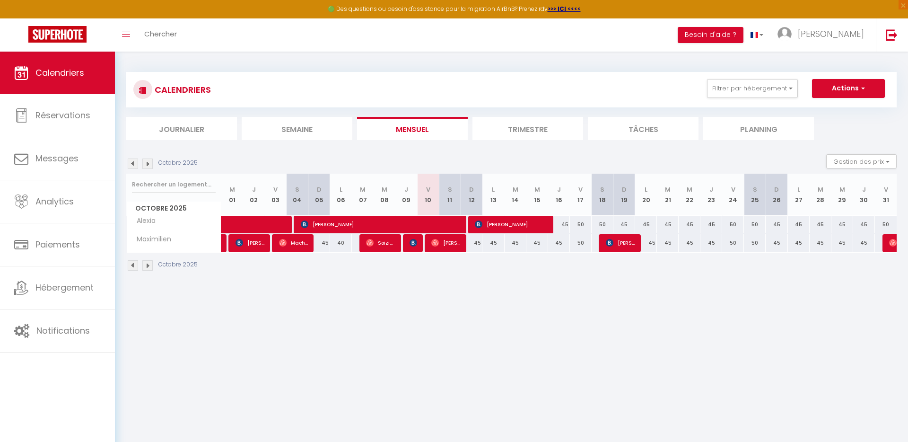
click at [132, 166] on img at bounding box center [133, 163] width 10 height 10
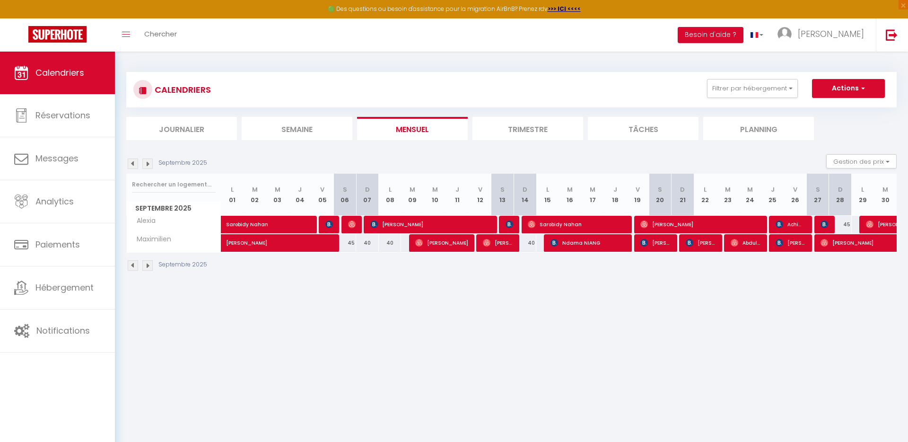
click at [132, 166] on img at bounding box center [133, 163] width 10 height 10
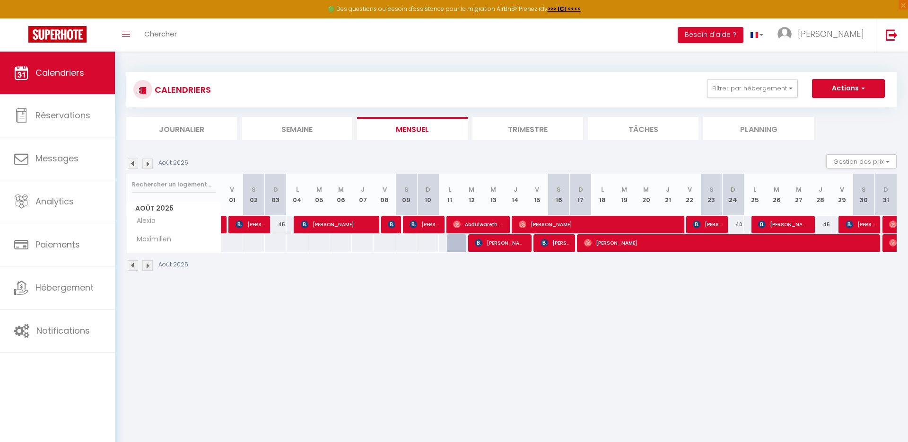
click at [143, 165] on img at bounding box center [147, 163] width 10 height 10
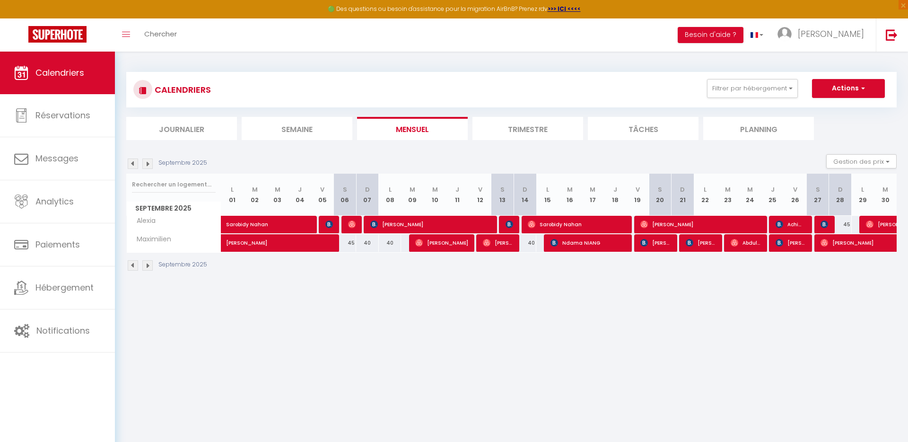
click at [143, 165] on img at bounding box center [147, 163] width 10 height 10
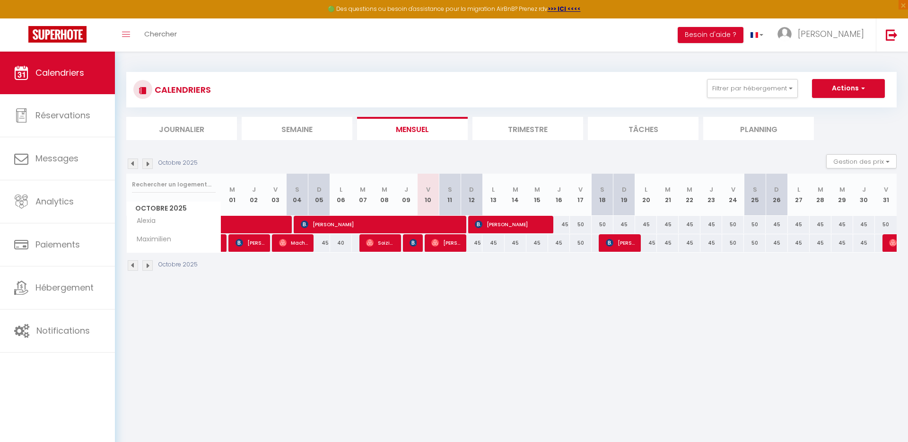
click at [771, 72] on div "CALENDRIERS Filtrer par hébergement Tous Lubin Valentin Vanessa T3 rue Jean Lai…" at bounding box center [511, 89] width 770 height 35
click at [770, 102] on div "CALENDRIERS Filtrer par hébergement Tous Lubin Valentin Vanessa T3 rue Jean Lai…" at bounding box center [511, 89] width 770 height 35
click at [775, 89] on button "Filtrer par hébergement" at bounding box center [752, 88] width 91 height 19
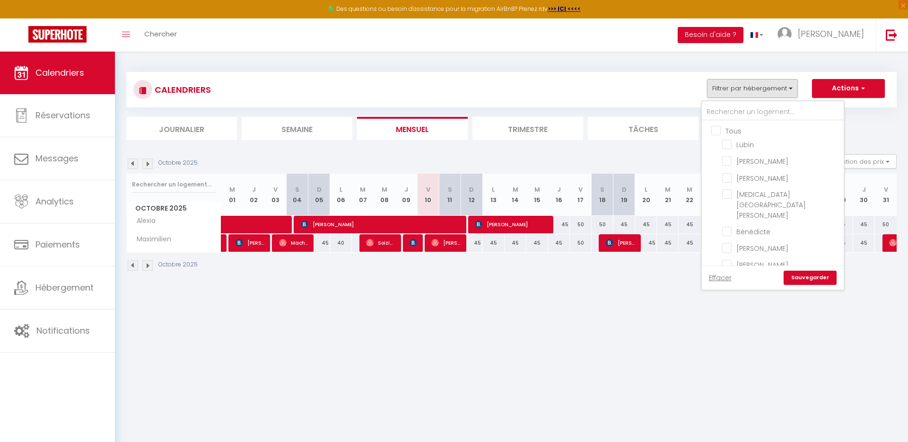
click at [717, 129] on input "Tous" at bounding box center [782, 129] width 142 height 9
checkbox input "true"
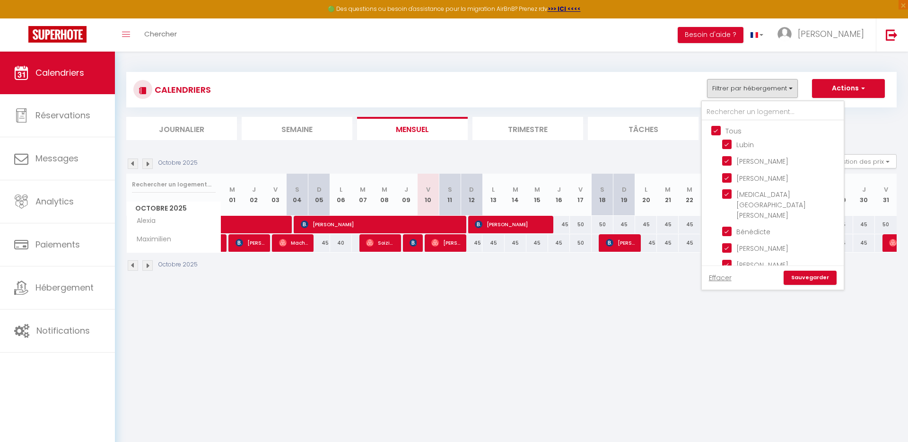
checkbox input "true"
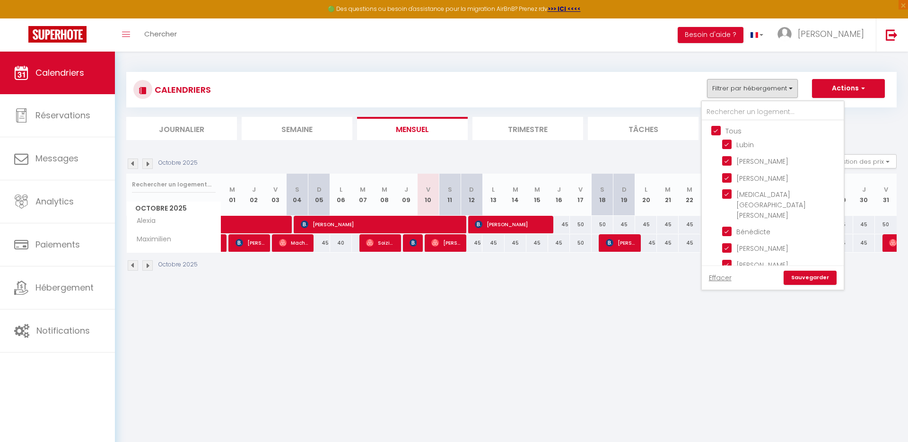
checkbox input "true"
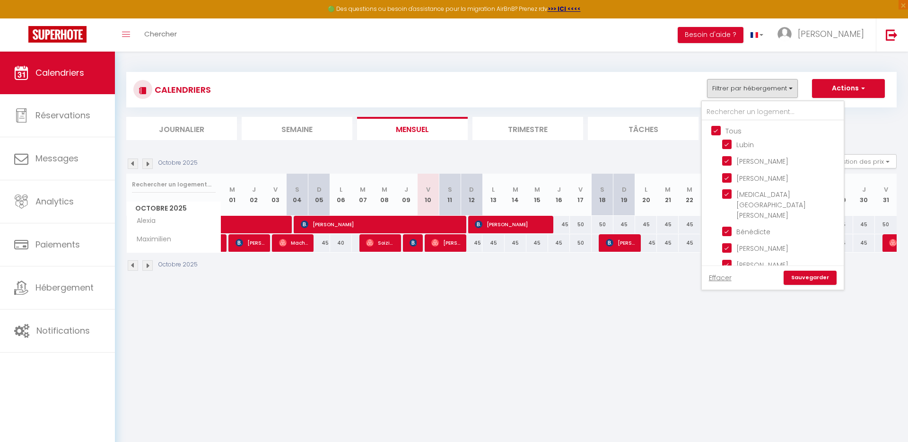
checkbox input "true"
click at [716, 130] on input "Tous" at bounding box center [782, 129] width 142 height 9
checkbox input "false"
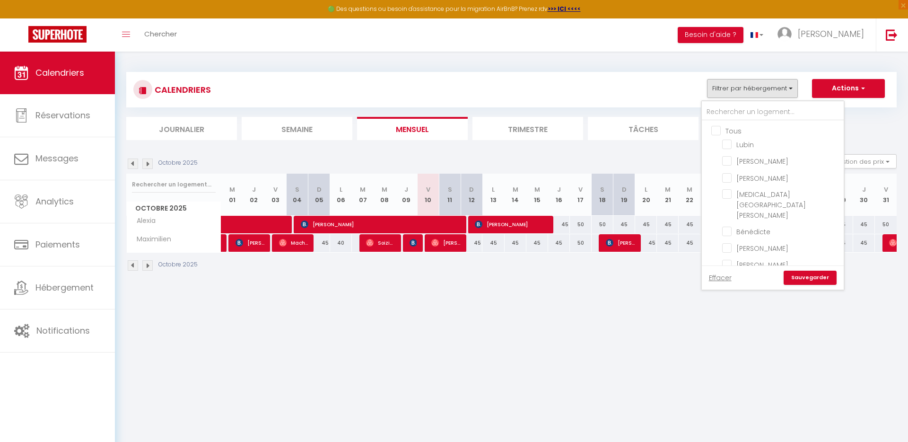
checkbox input "false"
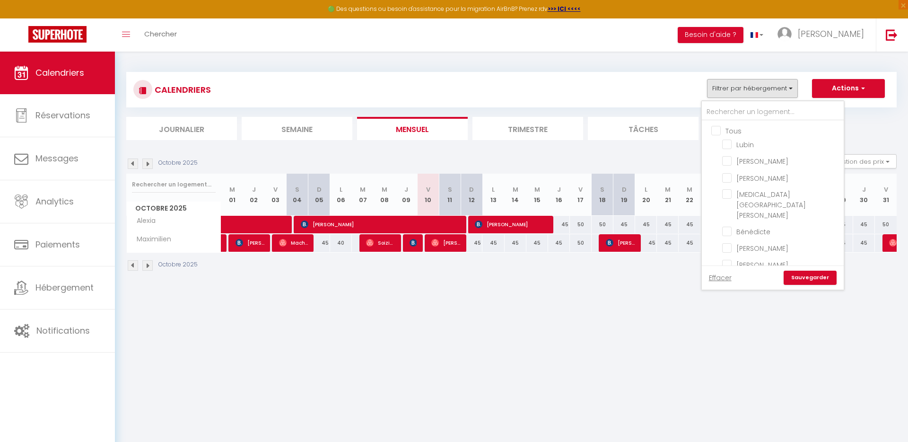
checkbox input "false"
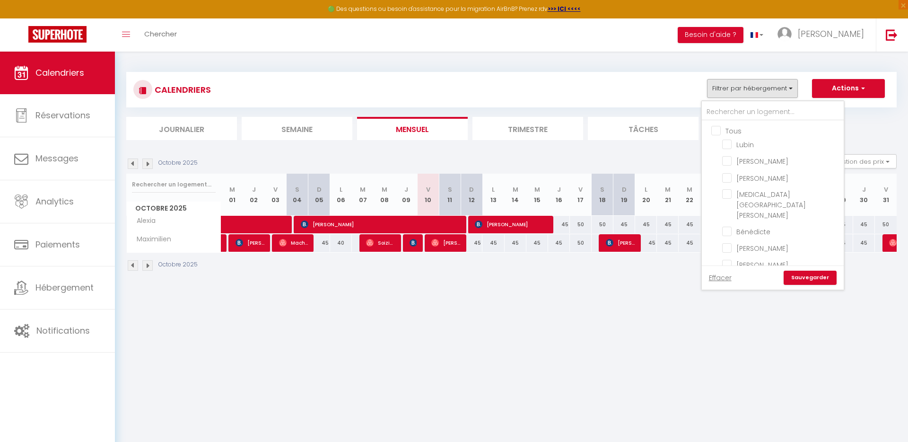
checkbox input "false"
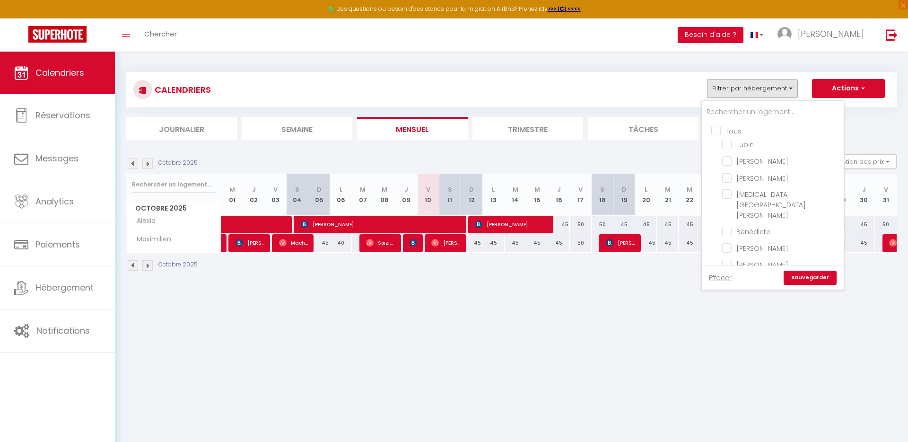
checkbox input "false"
click at [774, 267] on input "Anaïs" at bounding box center [781, 271] width 118 height 9
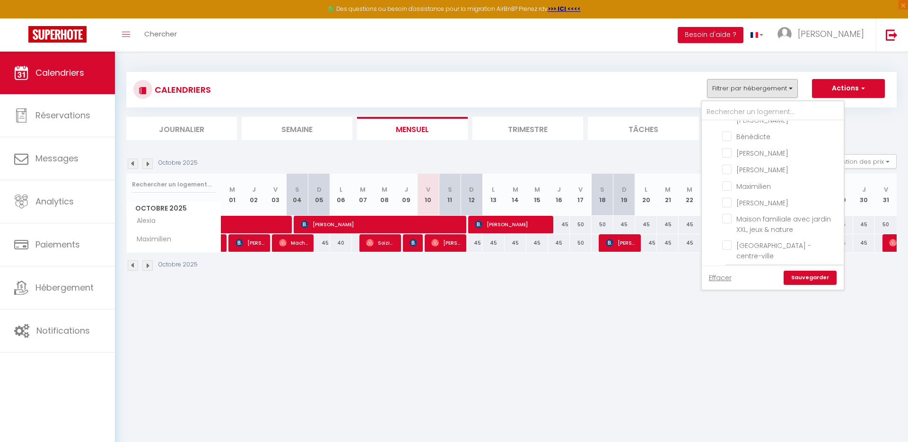
checkbox input "true"
click at [818, 283] on link "Sauvegarder" at bounding box center [810, 277] width 53 height 14
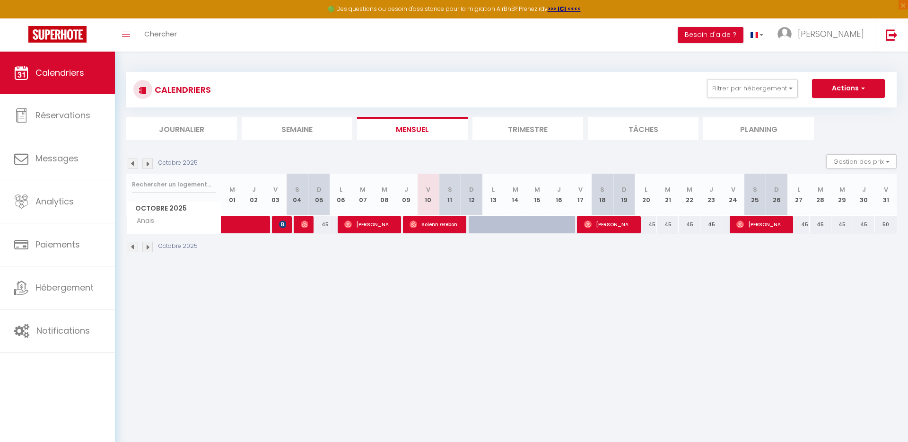
click at [135, 166] on img at bounding box center [133, 163] width 10 height 10
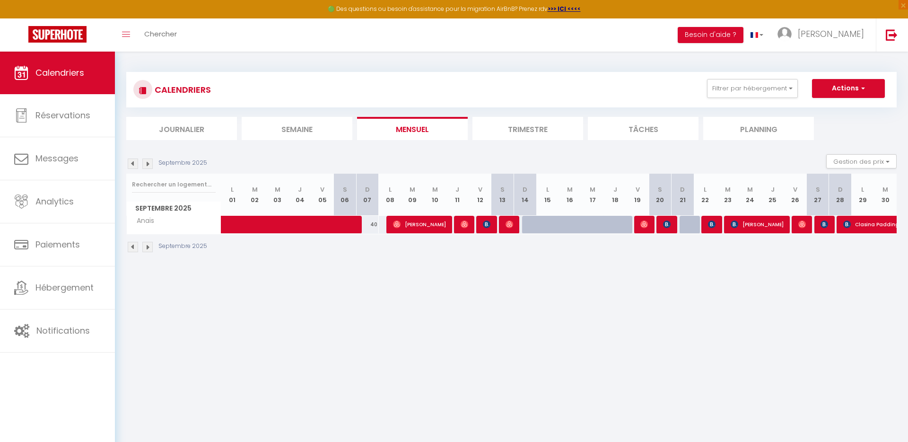
click at [135, 166] on img at bounding box center [133, 163] width 10 height 10
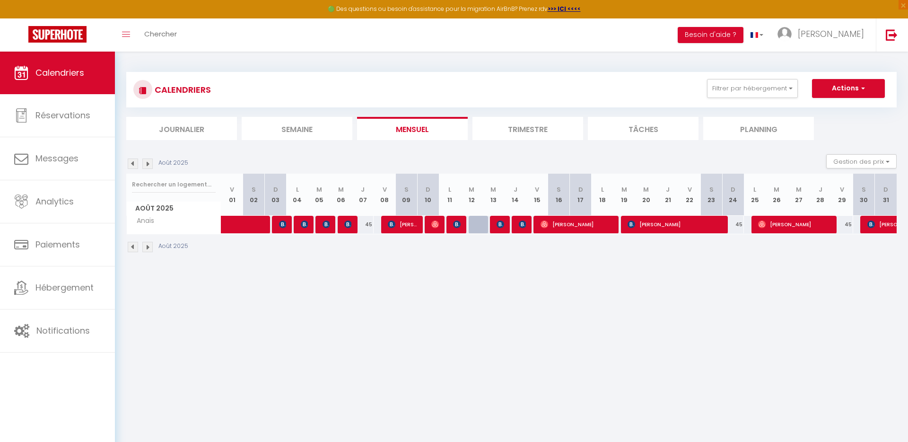
click at [129, 161] on img at bounding box center [133, 163] width 10 height 10
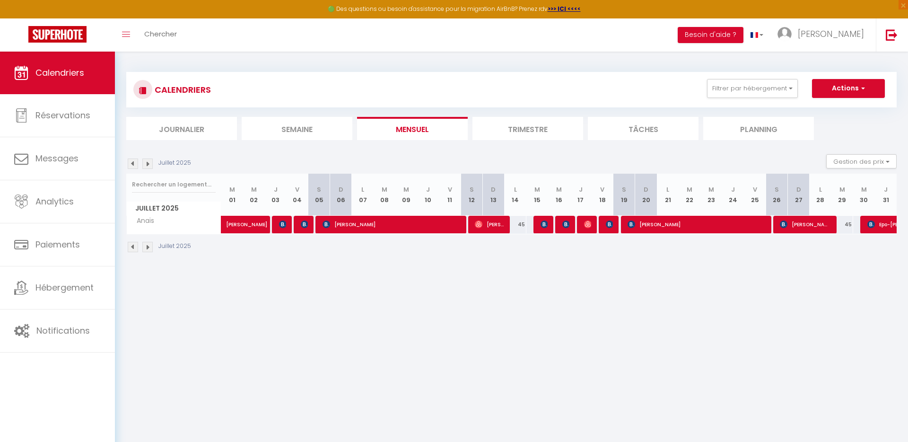
click at [150, 165] on img at bounding box center [147, 163] width 10 height 10
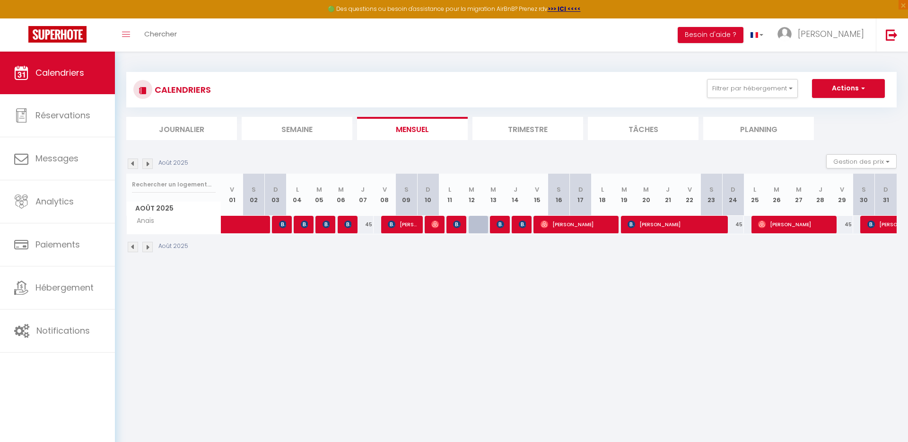
click at [150, 165] on img at bounding box center [147, 163] width 10 height 10
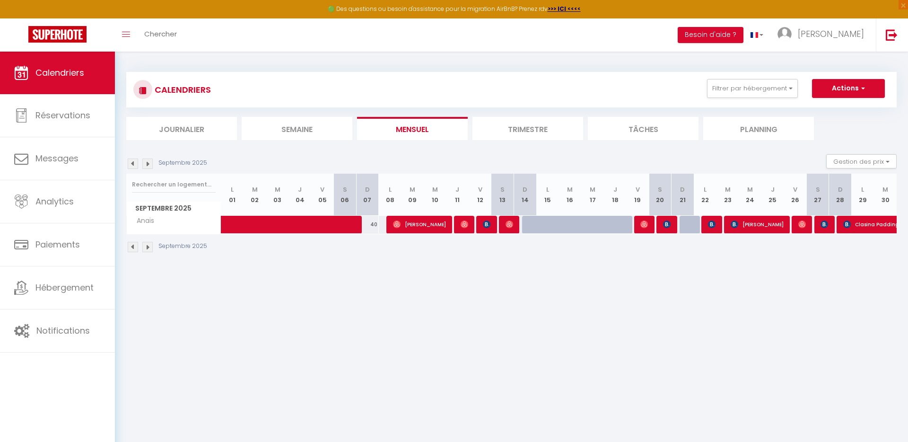
click at [150, 165] on img at bounding box center [147, 163] width 10 height 10
